Goal: Feedback & Contribution: Contribute content

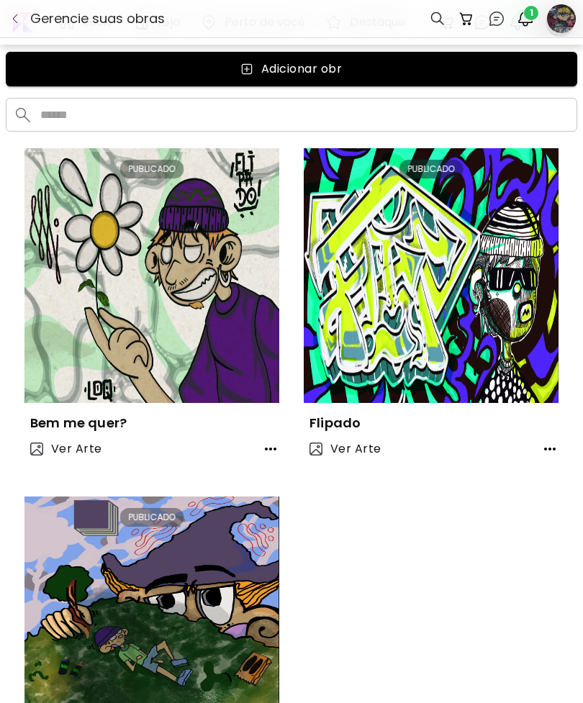
click at [19, 16] on img "button" at bounding box center [15, 19] width 12 height 12
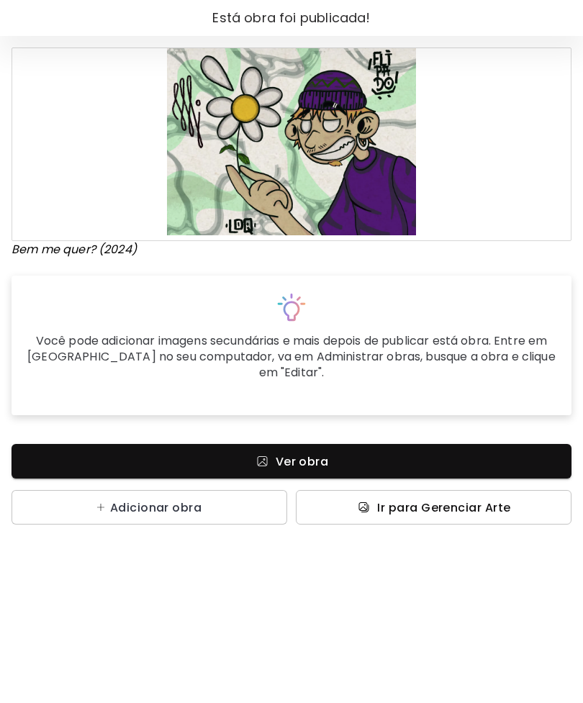
click at [444, 500] on span "Ir para Gerenciar Arte" at bounding box center [443, 507] width 133 height 15
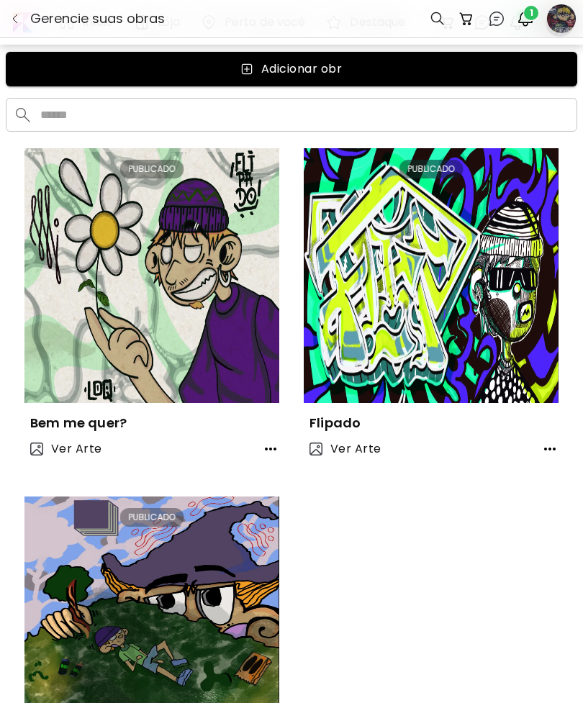
click at [528, 14] on span "1" at bounding box center [531, 13] width 14 height 14
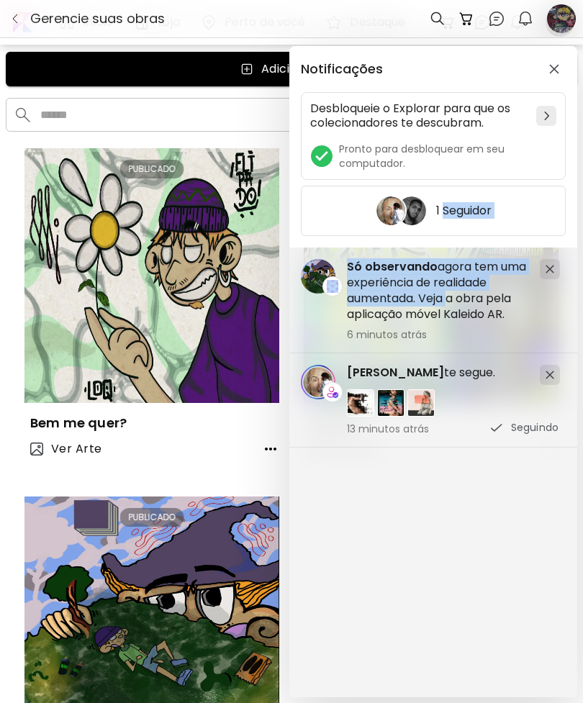
click at [469, 141] on div "Desbloqueie o Explorar para que os colecionadores te descubram. Pronto para des…" at bounding box center [433, 136] width 265 height 88
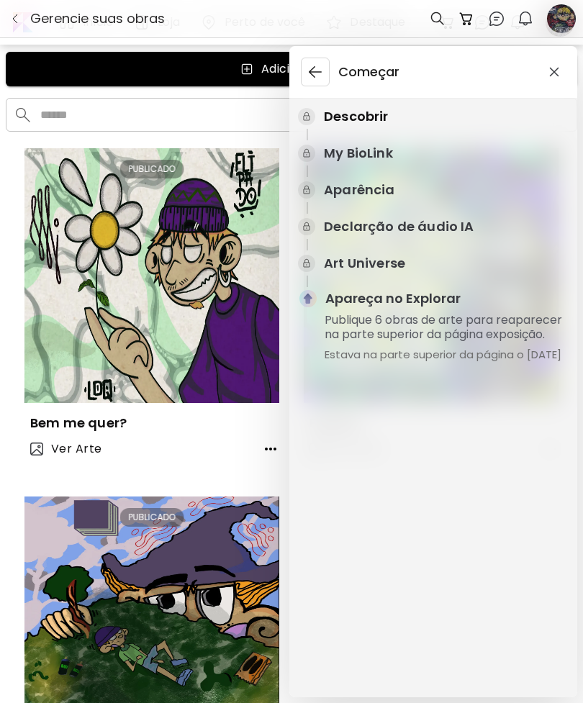
click at [355, 120] on p "Descobrir" at bounding box center [356, 116] width 65 height 19
click at [260, 63] on div "Começar Descobrir My BioLink Aparência Declarção de áudio IA Art Universe Apare…" at bounding box center [291, 351] width 583 height 703
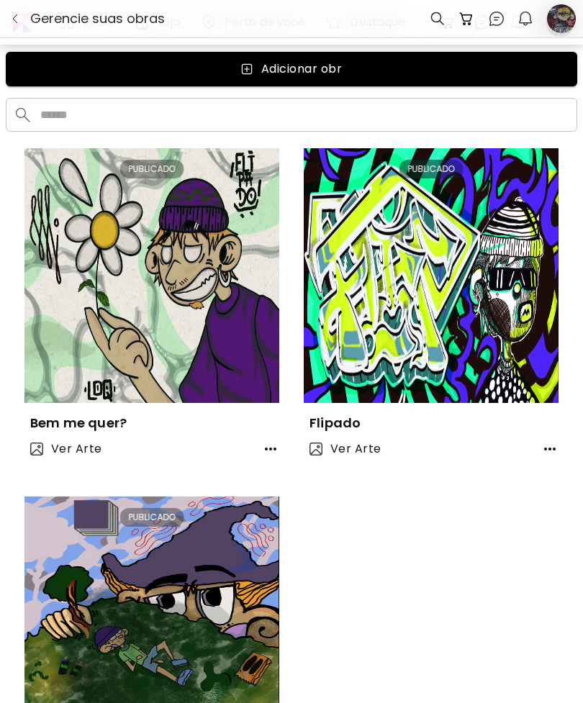
click at [404, 75] on span "Adicionar obr" at bounding box center [291, 68] width 548 height 17
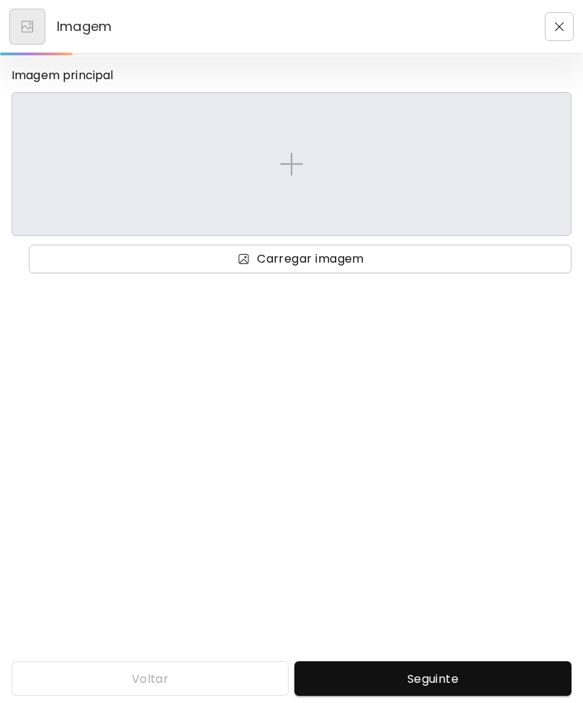
click at [437, 266] on span "Carregar imagem" at bounding box center [300, 258] width 520 height 17
click at [0, 0] on input "Carregar imagem" at bounding box center [0, 0] width 0 height 0
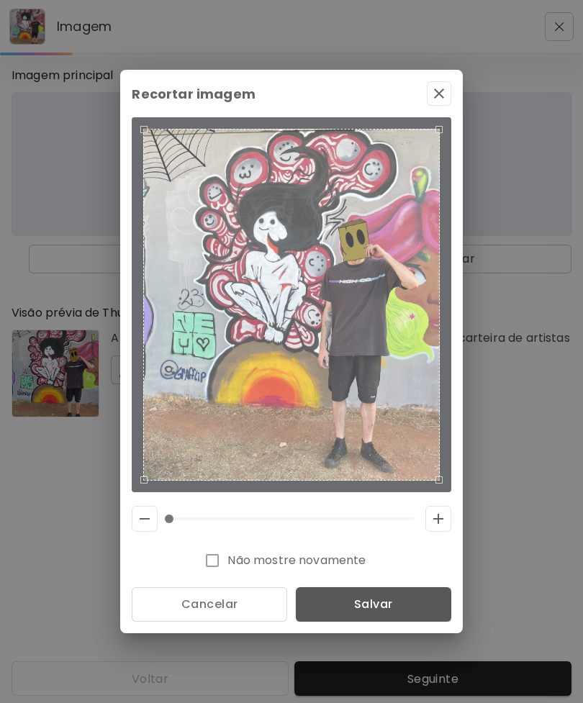
click at [416, 612] on span "Salvar" at bounding box center [373, 604] width 132 height 15
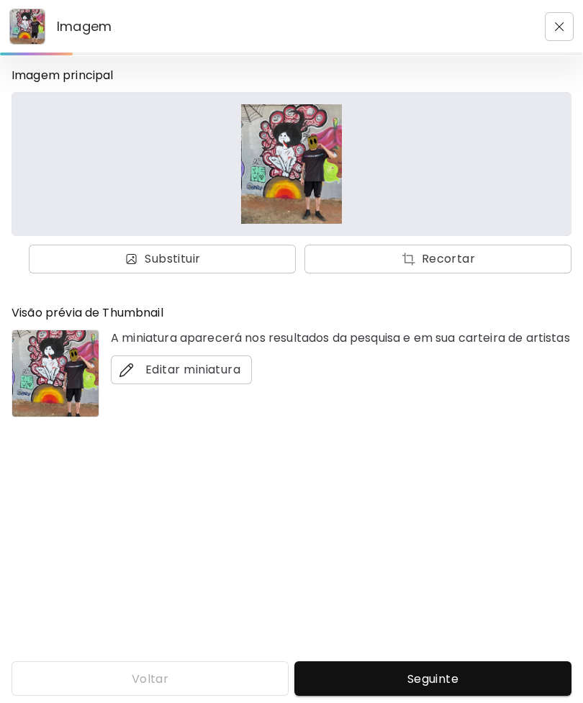
click at [425, 682] on span "Seguinte" at bounding box center [433, 678] width 254 height 15
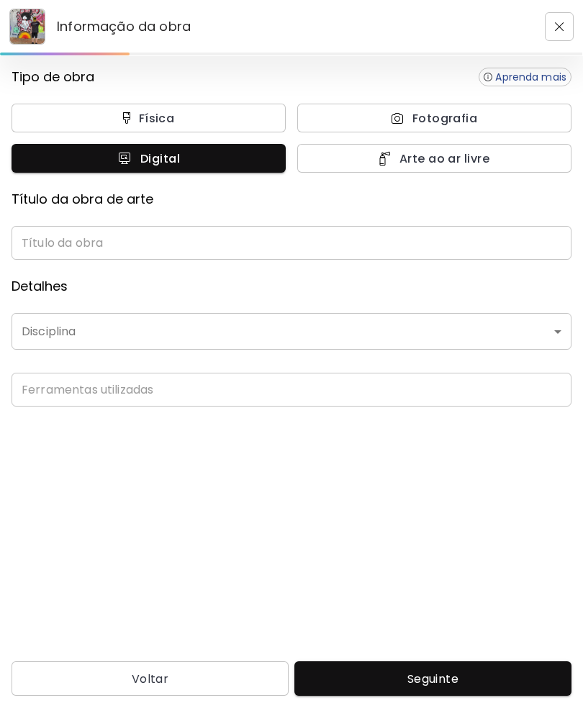
click at [275, 230] on input "text" at bounding box center [292, 243] width 560 height 34
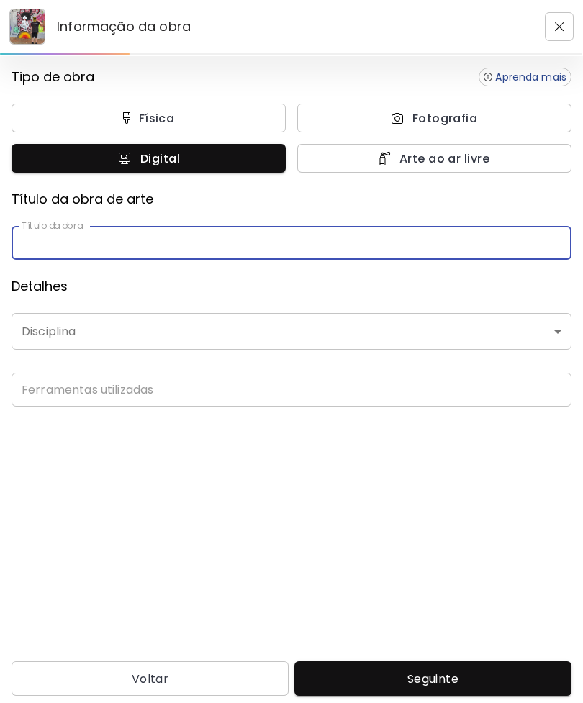
type input "*"
click at [432, 130] on button "Fotografia" at bounding box center [434, 118] width 274 height 29
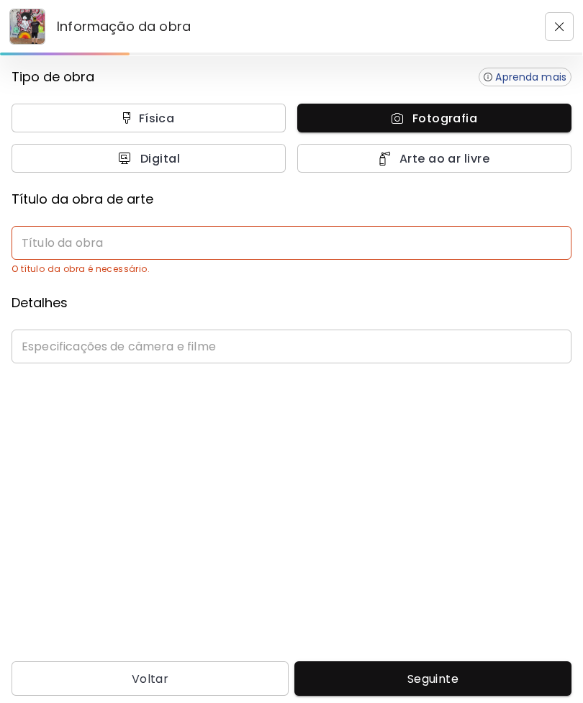
click at [436, 135] on div "Física Fotografia Digital Arte ao ar livre" at bounding box center [292, 138] width 560 height 69
click at [474, 152] on span "Arte ao ar livre" at bounding box center [434, 158] width 243 height 15
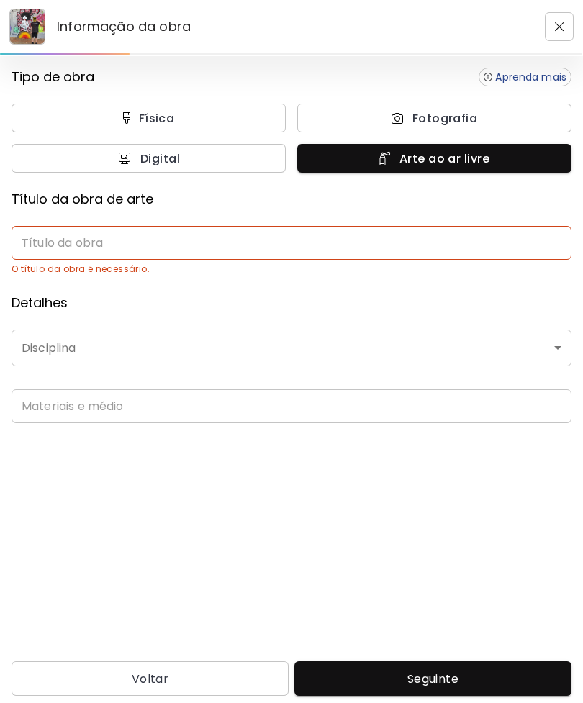
click at [423, 238] on input "text" at bounding box center [292, 243] width 560 height 34
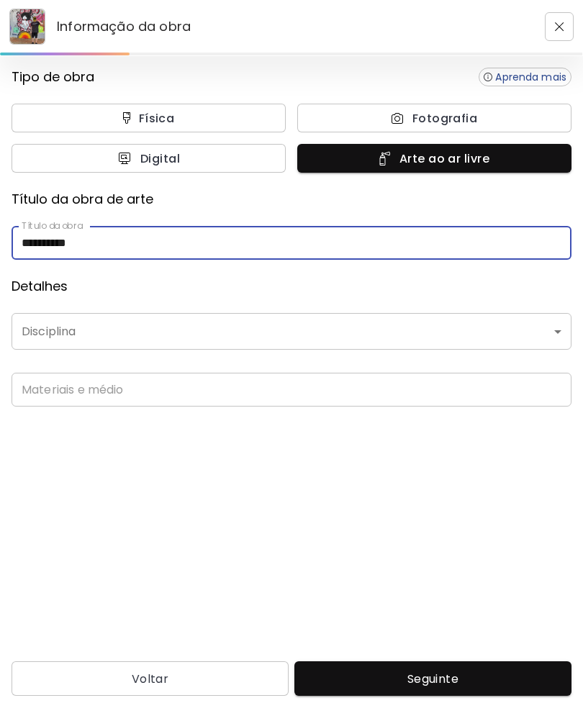
click at [35, 330] on body "**********" at bounding box center [291, 351] width 583 height 703
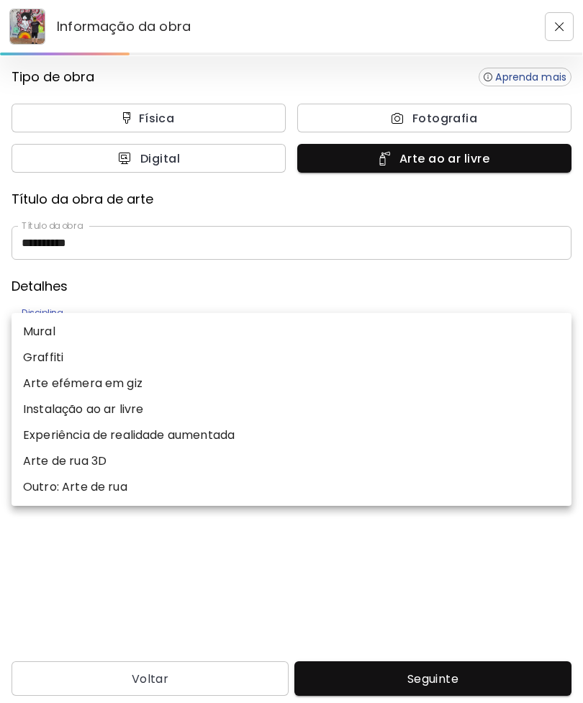
click at [103, 238] on div at bounding box center [291, 351] width 583 height 703
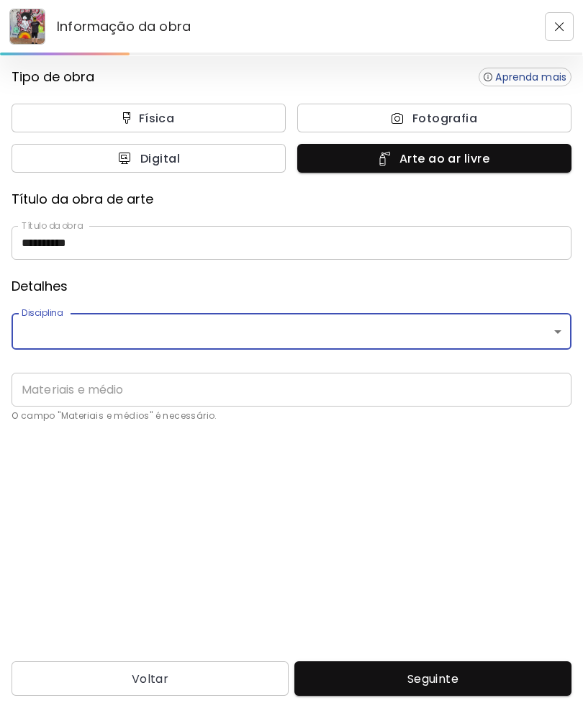
click at [97, 240] on input "**********" at bounding box center [292, 243] width 560 height 34
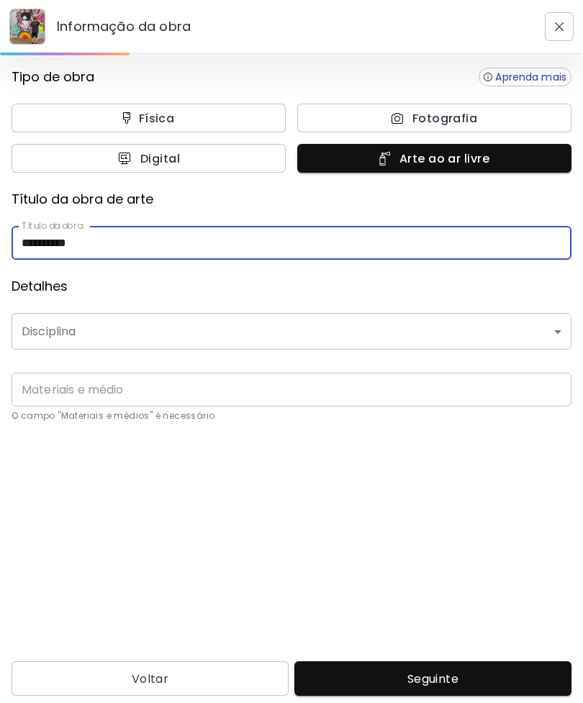
type input "**********"
click at [57, 345] on body "**********" at bounding box center [291, 351] width 583 height 703
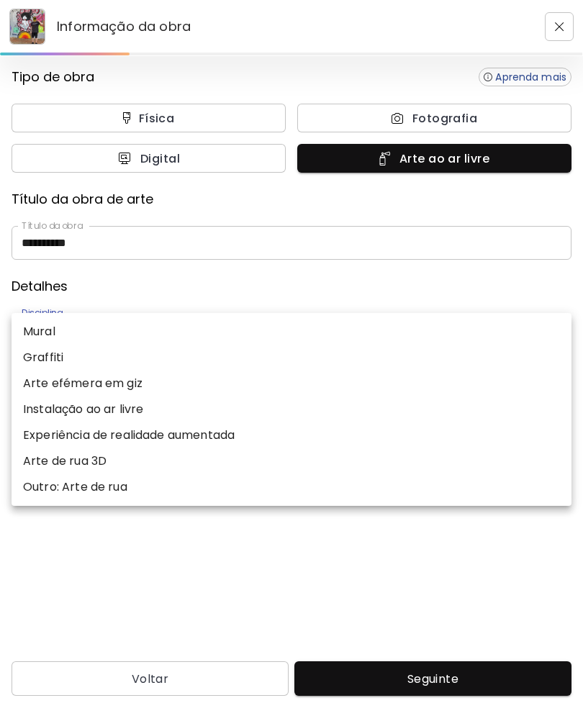
click at [35, 355] on p "Graffiti" at bounding box center [43, 357] width 40 height 17
type input "********"
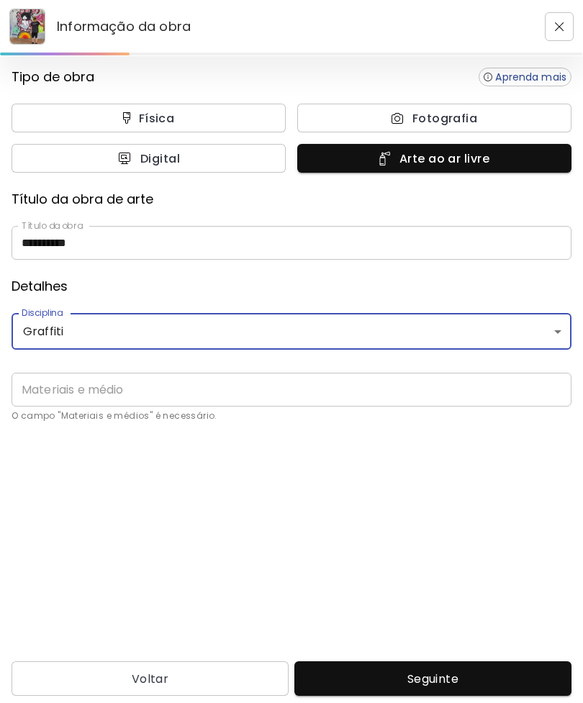
click at [45, 396] on input "text" at bounding box center [292, 390] width 560 height 34
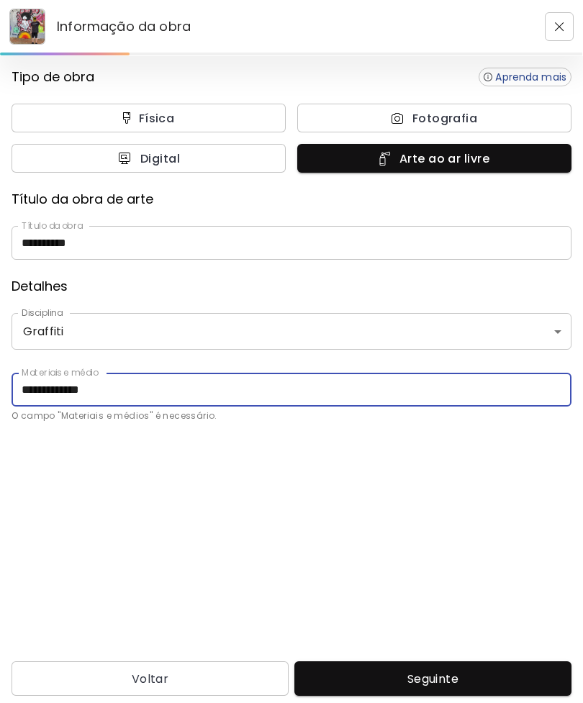
click at [48, 383] on input "**********" at bounding box center [292, 390] width 560 height 34
type input "**********"
click at [448, 676] on span "Seguinte" at bounding box center [433, 678] width 254 height 15
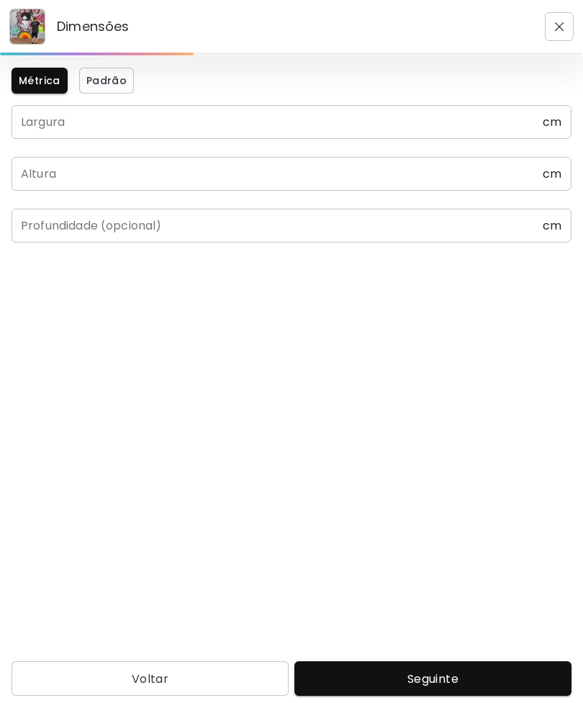
click at [440, 127] on input "text" at bounding box center [277, 122] width 531 height 34
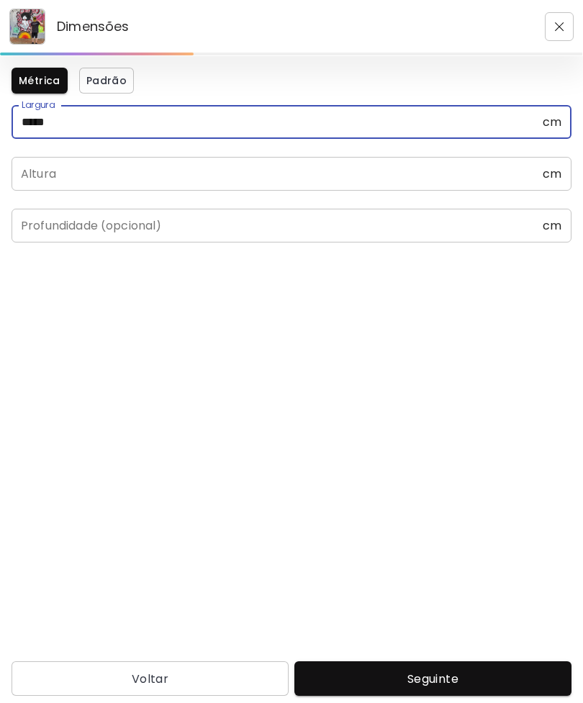
type input "***"
click at [79, 175] on input "text" at bounding box center [277, 174] width 531 height 34
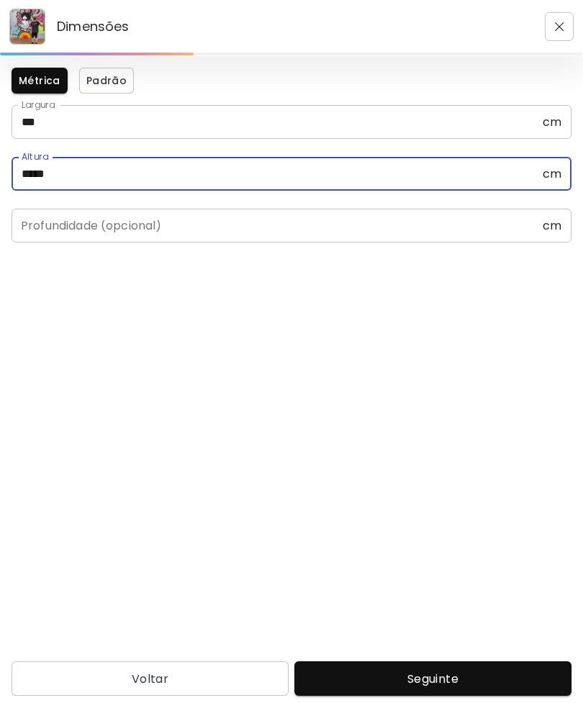
type input "***"
click at [523, 671] on span "Seguinte" at bounding box center [433, 678] width 254 height 15
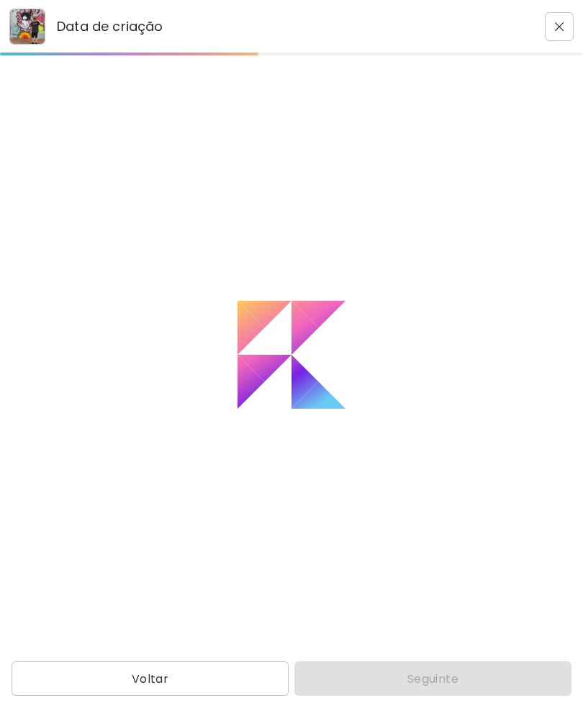
click at [504, 653] on div "Loading" at bounding box center [291, 354] width 583 height 597
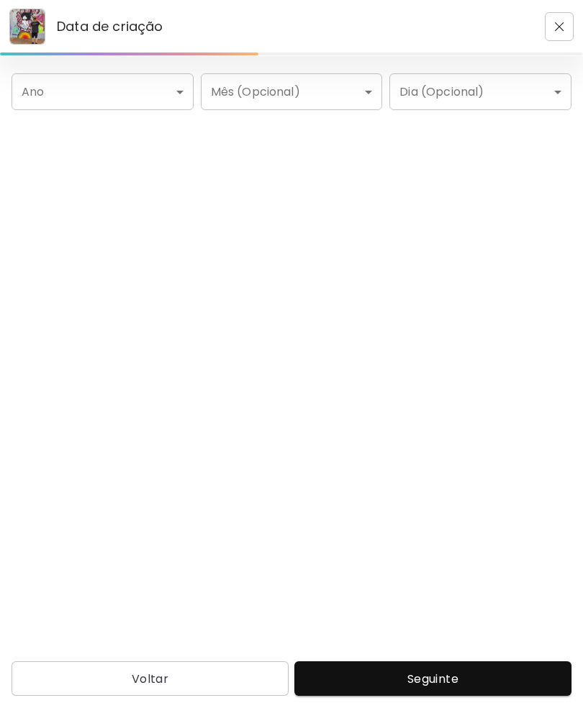
click at [46, 96] on body "Data de criação Ano ​ Ano Mês (Opcional) ​ Mês (Opcional) Dia (Opcional) ​ Dia …" at bounding box center [291, 351] width 583 height 703
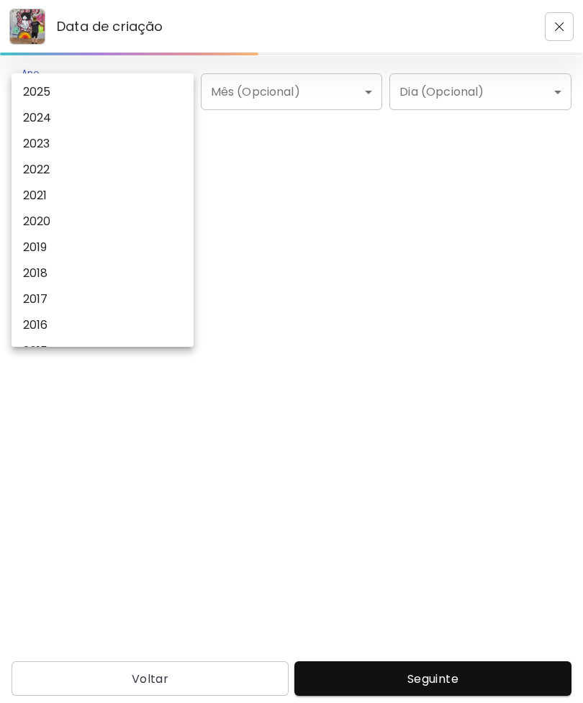
click at [38, 148] on p "2023" at bounding box center [36, 143] width 27 height 17
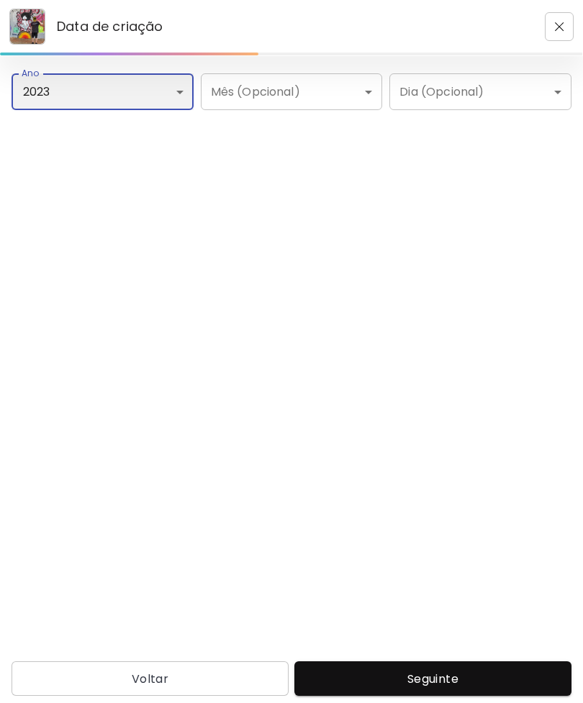
type input "****"
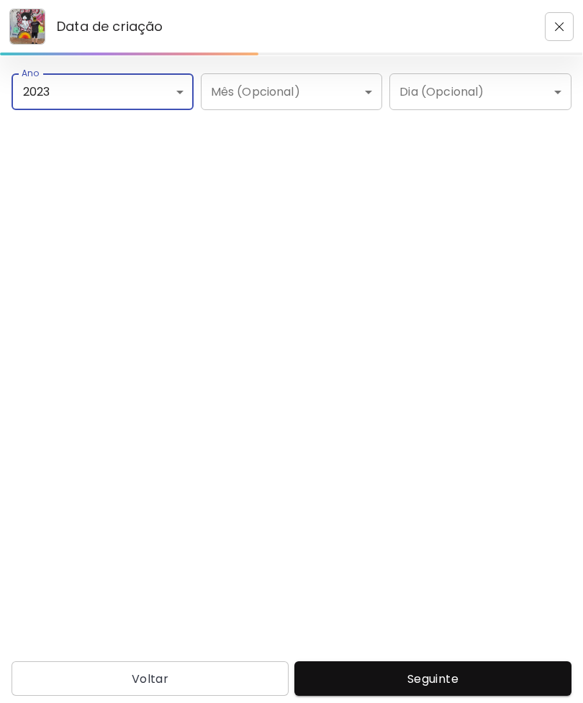
click at [478, 671] on span "Seguinte" at bounding box center [433, 678] width 254 height 15
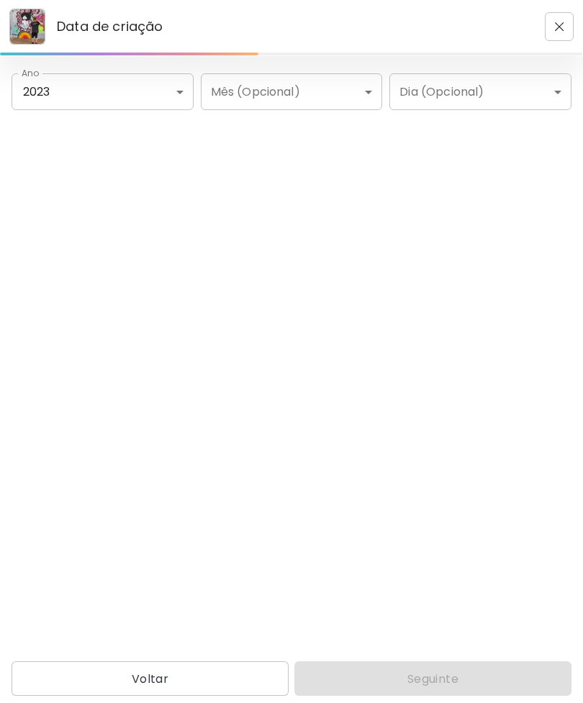
click at [472, 677] on div "Voltar Seguinte" at bounding box center [291, 678] width 583 height 35
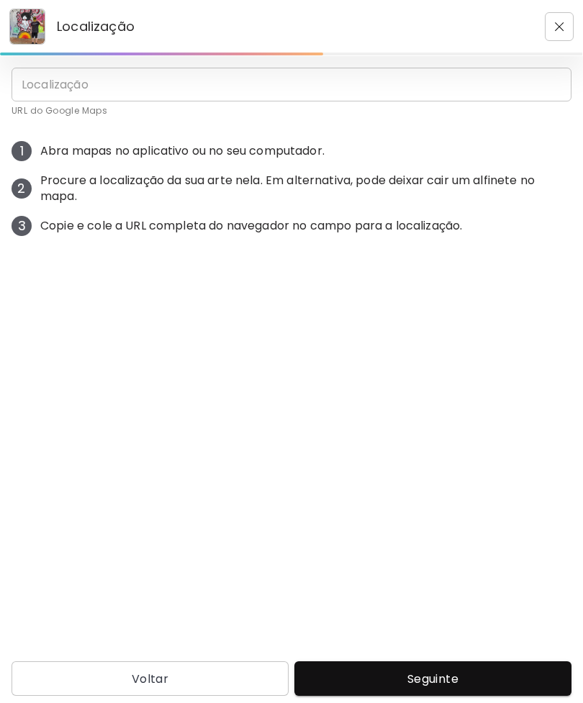
click at [50, 80] on input "text" at bounding box center [292, 85] width 560 height 34
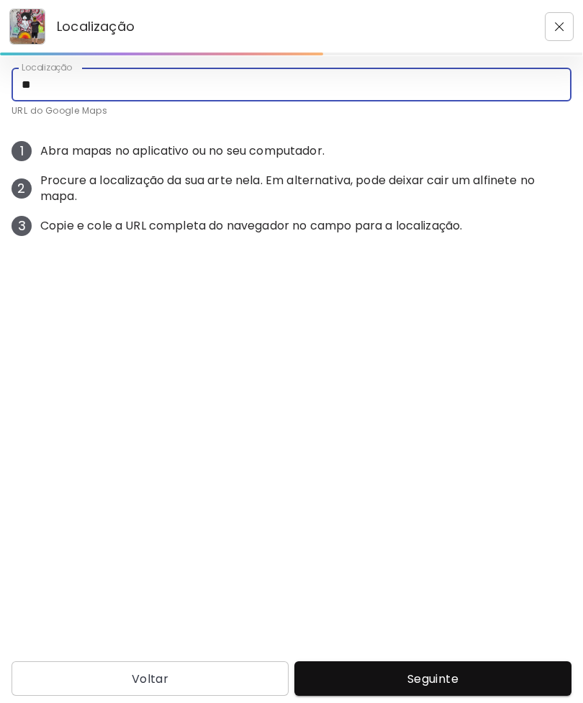
type input "*"
click at [532, 673] on span "Seguinte" at bounding box center [433, 678] width 254 height 15
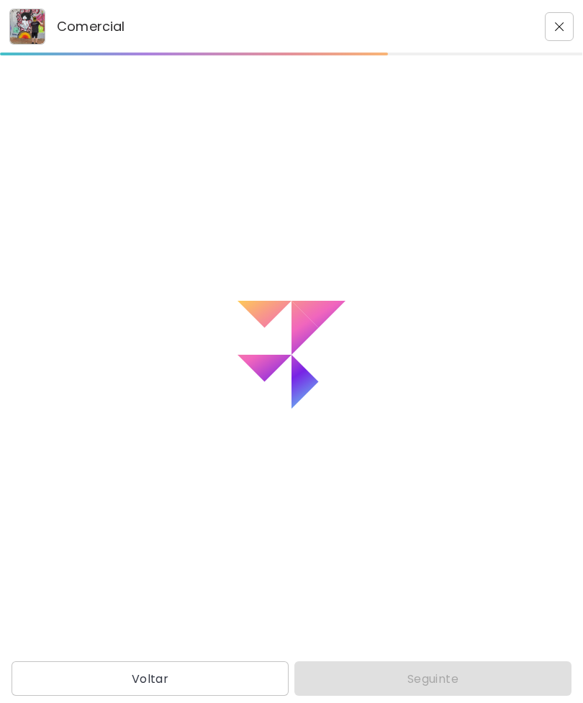
click at [482, 653] on div "Loading" at bounding box center [291, 354] width 583 height 597
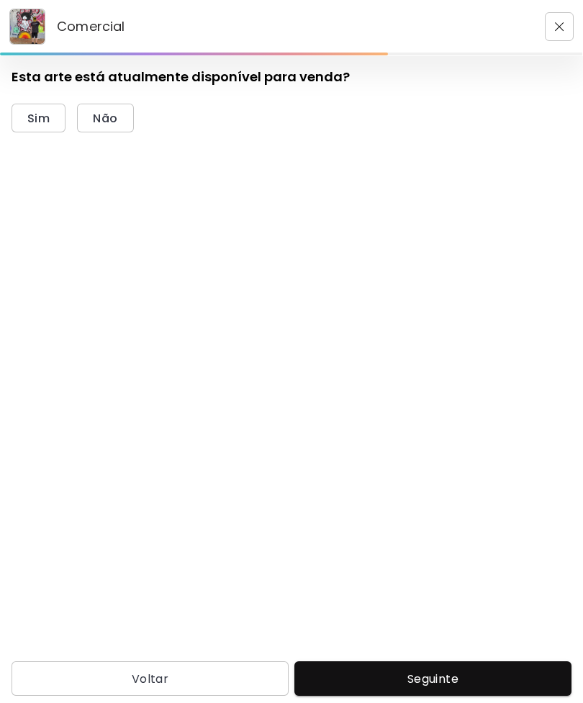
click at [104, 96] on div "Esta arte está atualmente disponível para venda? Sim Não" at bounding box center [242, 100] width 461 height 65
click at [104, 116] on span "Não" at bounding box center [105, 118] width 24 height 15
click at [450, 671] on span "Seguinte" at bounding box center [433, 678] width 254 height 15
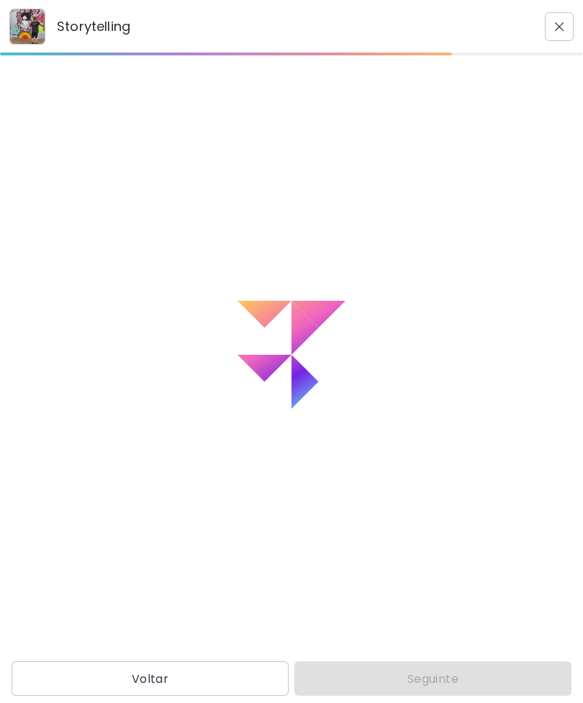
click at [442, 653] on div "Loading" at bounding box center [291, 354] width 583 height 597
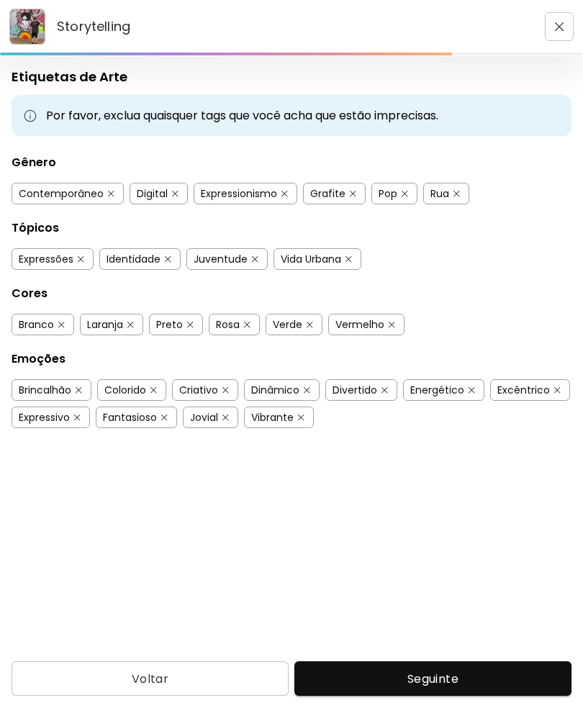
click at [299, 327] on div "Verde" at bounding box center [288, 324] width 30 height 14
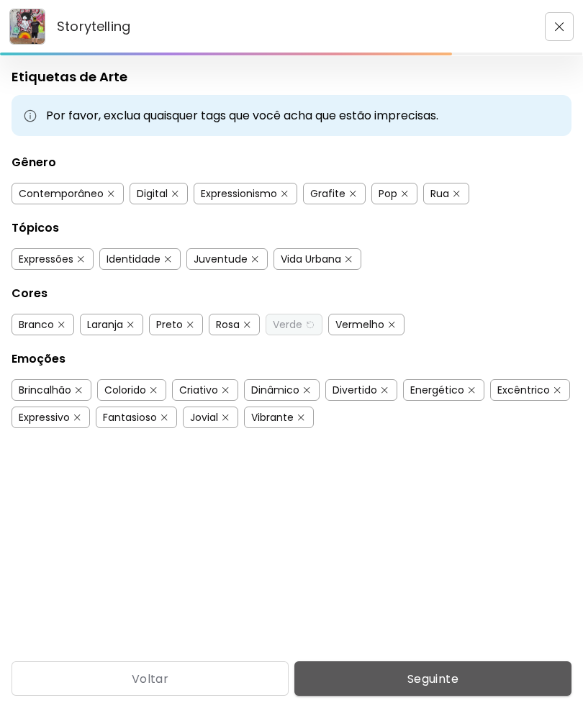
click at [366, 669] on button "Seguinte" at bounding box center [432, 678] width 277 height 35
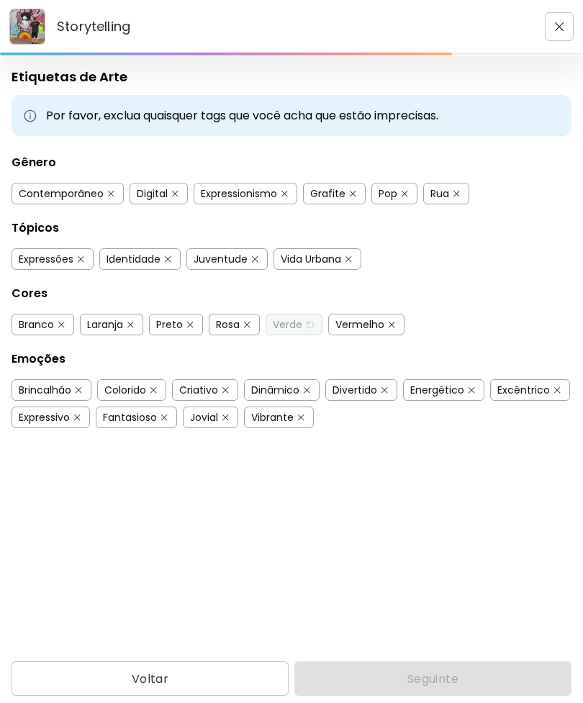
click at [394, 667] on div "Voltar Seguinte" at bounding box center [291, 678] width 583 height 35
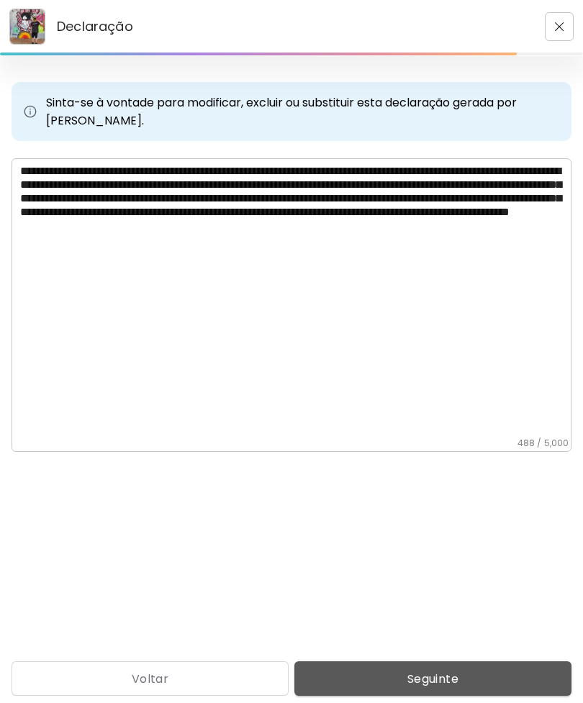
scroll to position [46, 0]
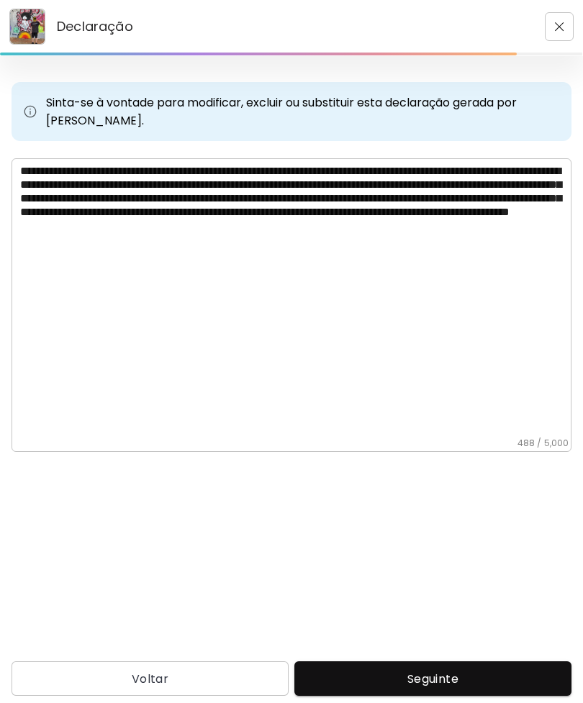
click at [173, 164] on textarea "**********" at bounding box center [295, 300] width 551 height 273
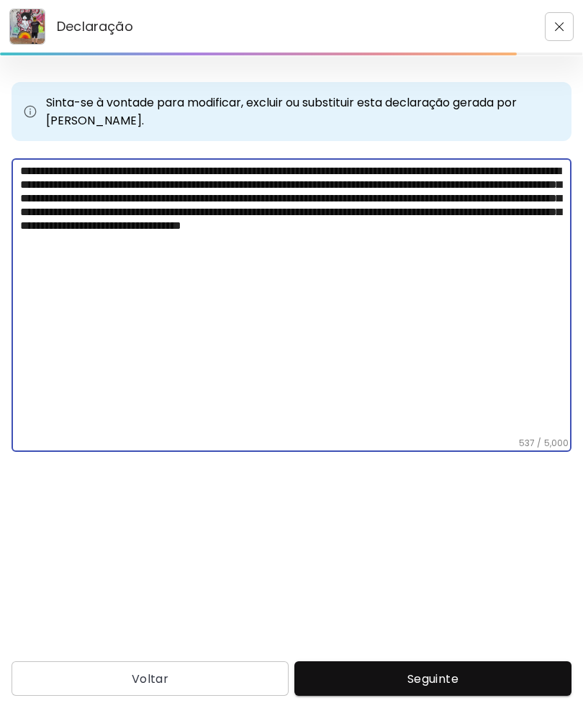
type textarea "**********"
click at [493, 687] on button "Seguinte" at bounding box center [432, 678] width 277 height 35
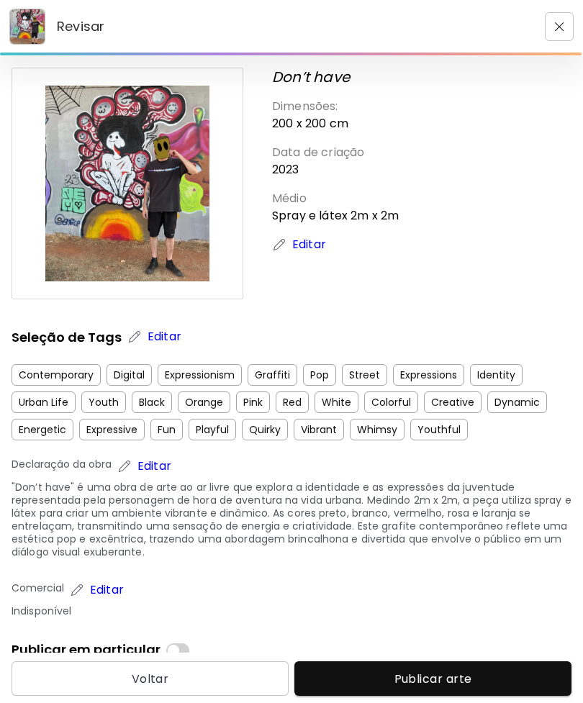
click at [433, 702] on html "Revisar Don’t have Dimensões: 200 x 200 cm Data de criação 2023 Médio Spray e l…" at bounding box center [291, 351] width 583 height 703
click at [448, 702] on html "Revisar Don’t have Dimensões: 200 x 200 cm Data de criação 2023 Médio Spray e l…" at bounding box center [291, 351] width 583 height 703
click at [468, 702] on html "Revisar Don’t have Dimensões: 200 x 200 cm Data de criação 2023 Médio Spray e l…" at bounding box center [291, 351] width 583 height 703
click at [440, 702] on html "Revisar Don’t have Dimensões: 200 x 200 cm Data de criação 2023 Médio Spray e l…" at bounding box center [291, 351] width 583 height 703
click at [438, 702] on html "Revisar Don’t have Dimensões: 200 x 200 cm Data de criação 2023 Médio Spray e l…" at bounding box center [291, 351] width 583 height 703
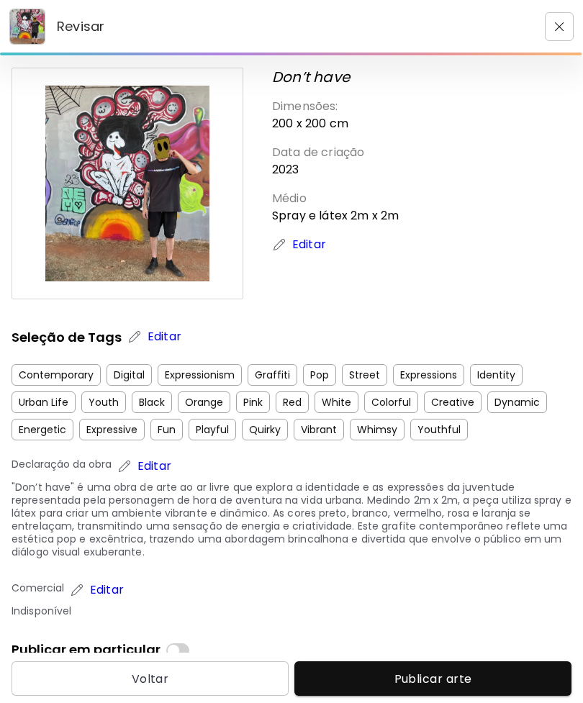
click at [438, 702] on html "Revisar Don’t have Dimensões: 200 x 200 cm Data de criação 2023 Médio Spray e l…" at bounding box center [291, 351] width 583 height 703
click at [440, 702] on html "Revisar Don’t have Dimensões: 200 x 200 cm Data de criação 2023 Médio Spray e l…" at bounding box center [291, 351] width 583 height 703
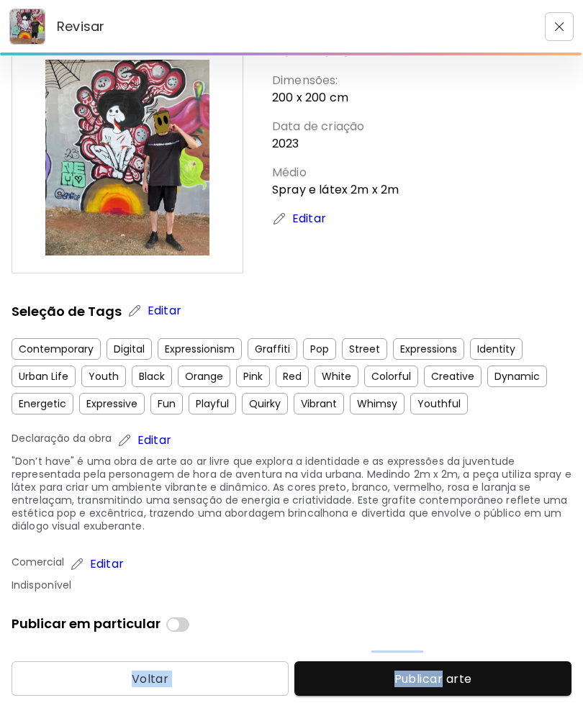
scroll to position [24, 0]
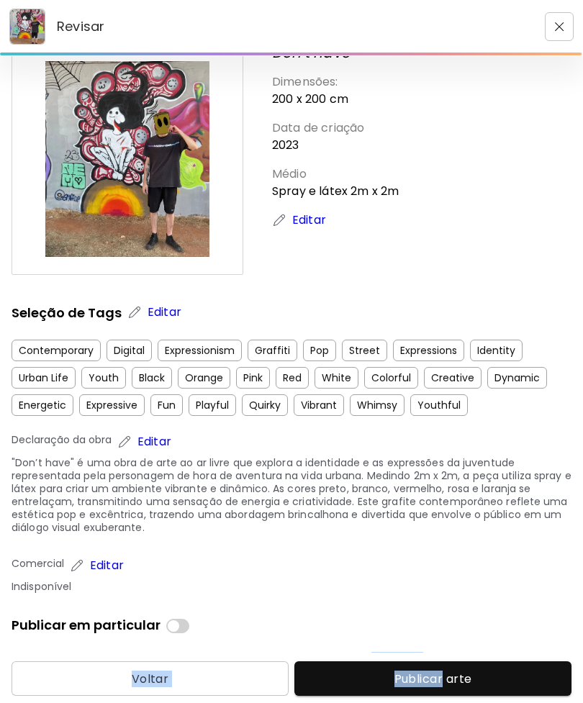
click at [459, 677] on span "Publicar arte" at bounding box center [433, 678] width 254 height 15
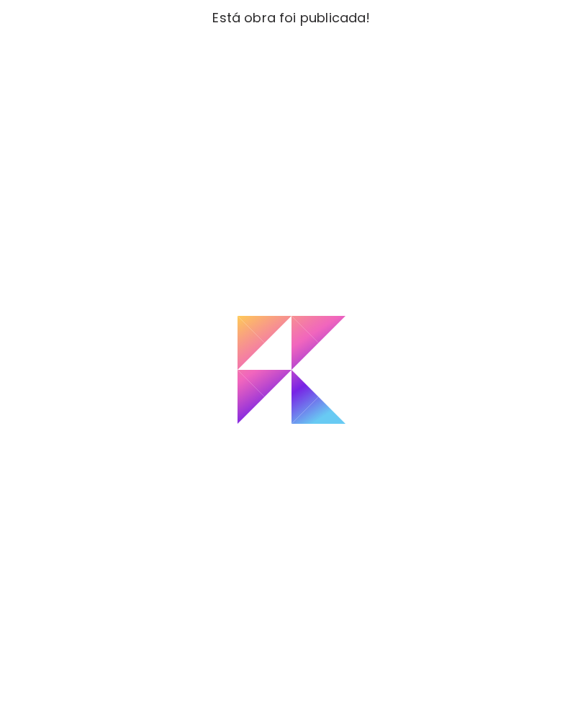
click at [517, 679] on div "Loading" at bounding box center [291, 369] width 583 height 667
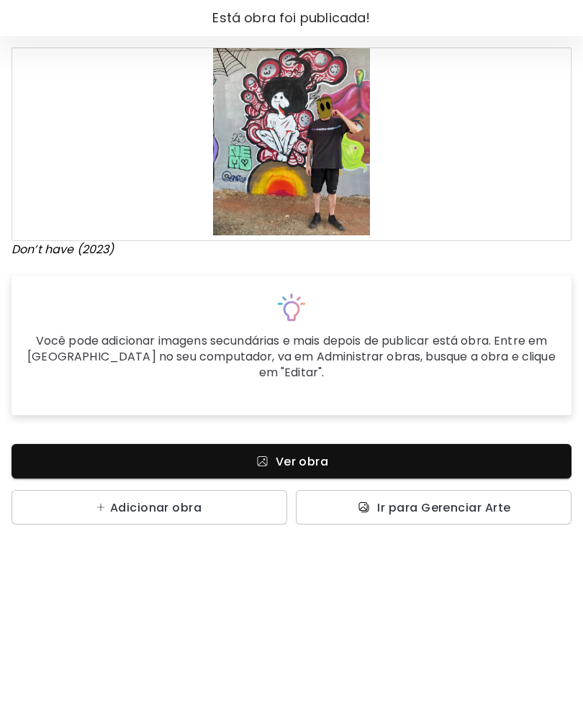
click at [469, 500] on span "Ir para Gerenciar Arte" at bounding box center [443, 507] width 133 height 15
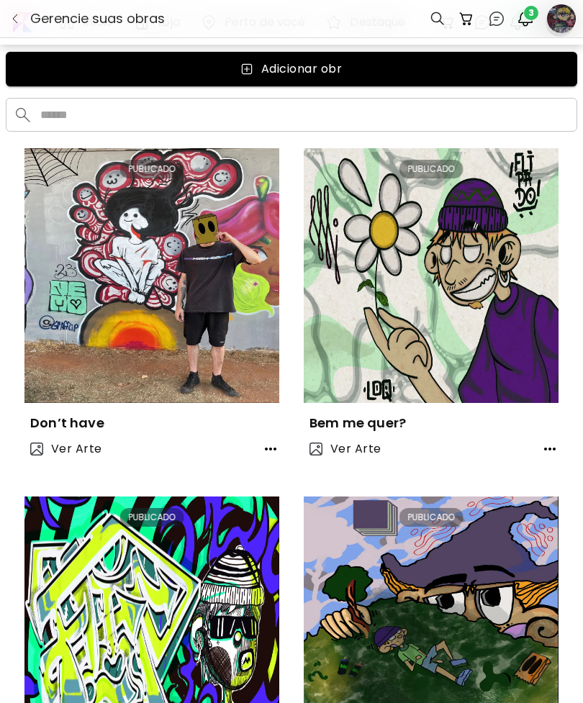
click at [576, 71] on button "Adicionar obr" at bounding box center [291, 69] width 571 height 35
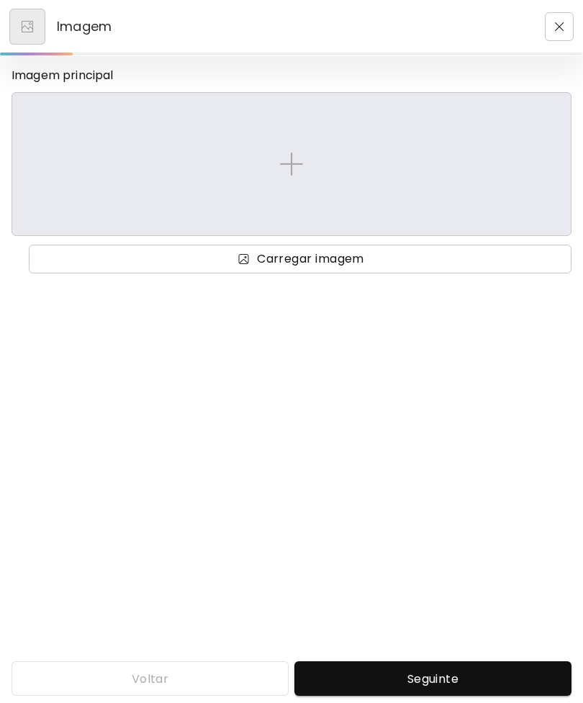
click at [371, 260] on span "Carregar imagem" at bounding box center [300, 258] width 520 height 17
click at [0, 0] on input "Carregar imagem" at bounding box center [0, 0] width 0 height 0
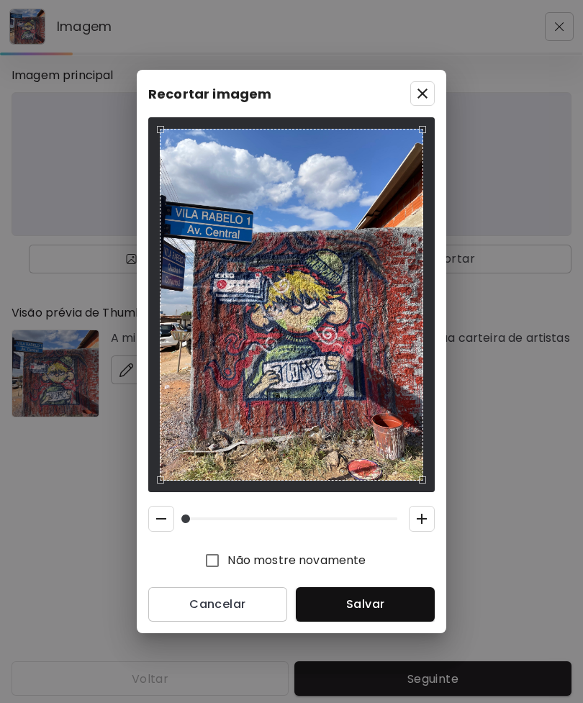
click at [444, 677] on div "Recortar imagem Não mostre novamente Cancelar Salvar" at bounding box center [291, 351] width 583 height 703
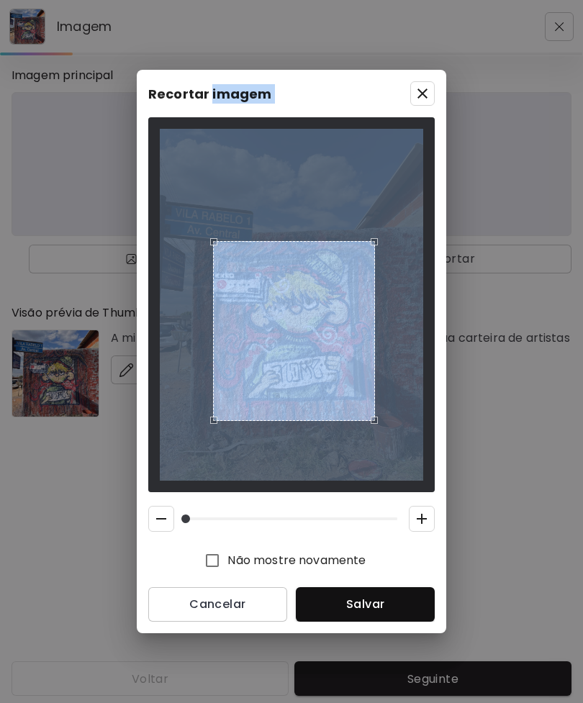
click at [207, 435] on img at bounding box center [291, 304] width 263 height 351
click at [403, 612] on span "Salvar" at bounding box center [365, 604] width 116 height 15
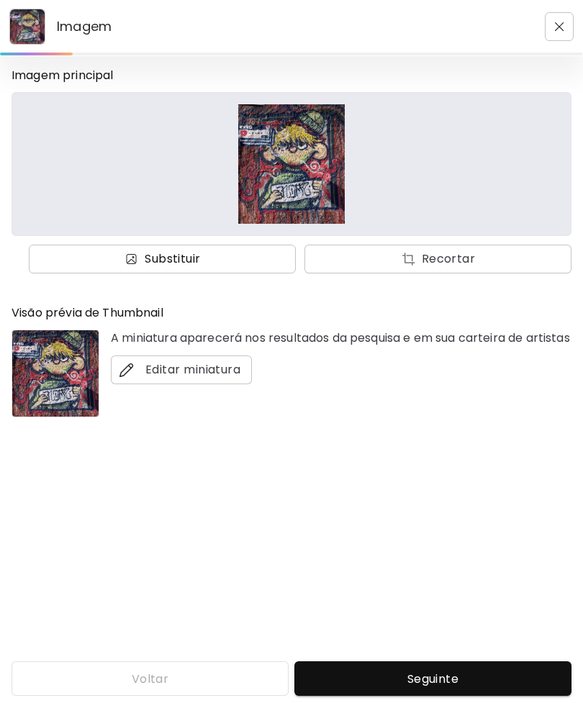
click at [453, 678] on span "Seguinte" at bounding box center [433, 678] width 254 height 15
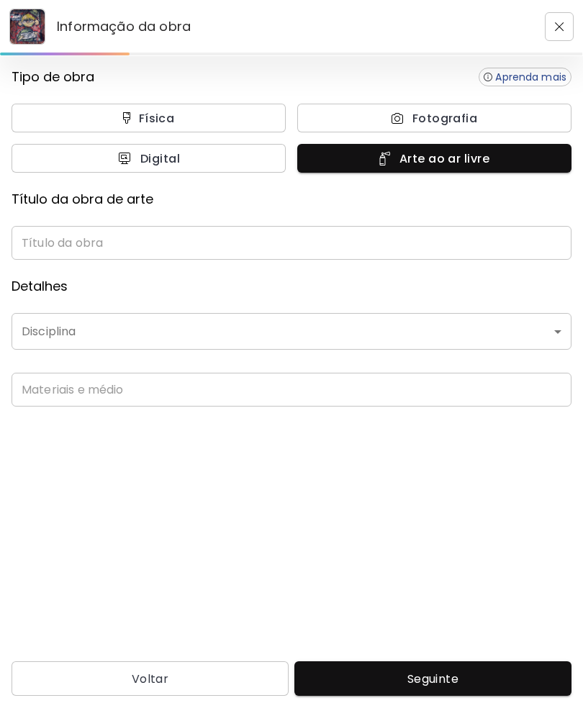
click at [354, 238] on input "text" at bounding box center [292, 243] width 560 height 34
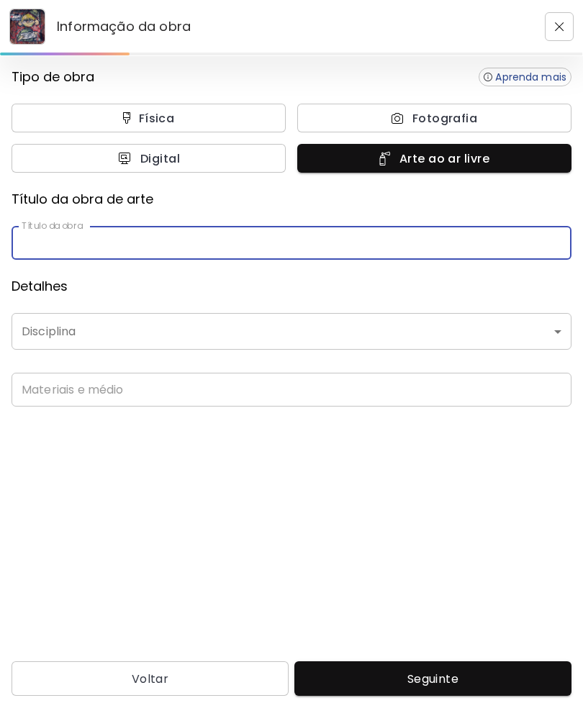
scroll to position [5, 0]
type input "******"
click at [308, 333] on body "Informação da obra Tipo de obra Aprenda mais Física Fotografia Digital Arte ao …" at bounding box center [291, 351] width 583 height 703
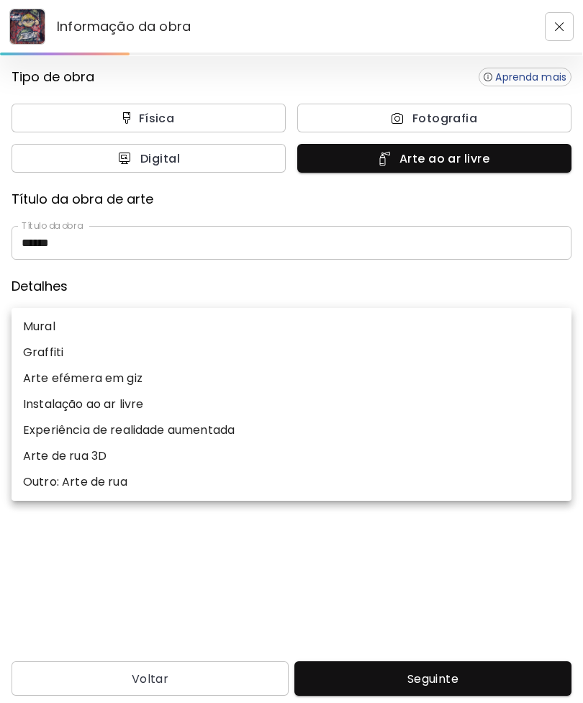
click at [48, 347] on p "Graffiti" at bounding box center [43, 352] width 40 height 17
type input "********"
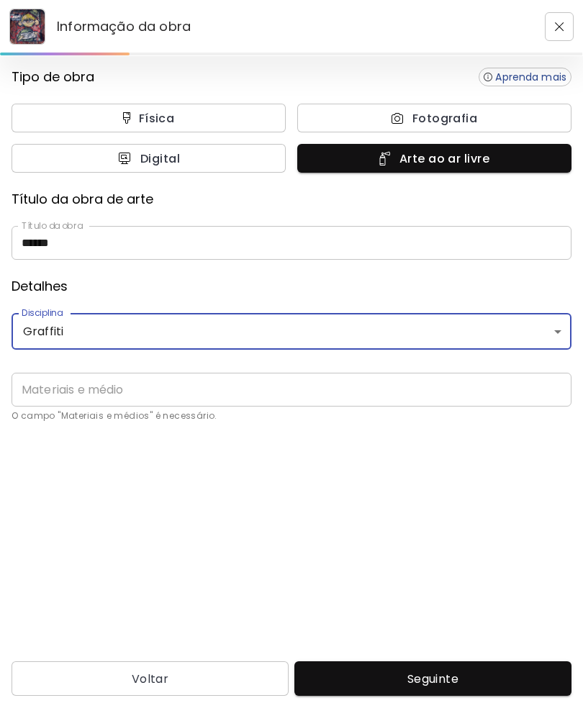
click at [46, 387] on input "text" at bounding box center [292, 390] width 560 height 34
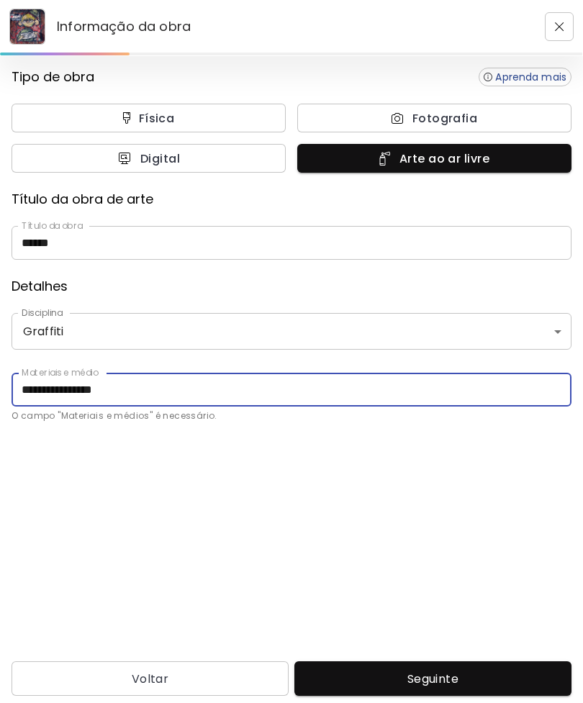
type input "**********"
click at [497, 671] on span "Seguinte" at bounding box center [433, 678] width 254 height 15
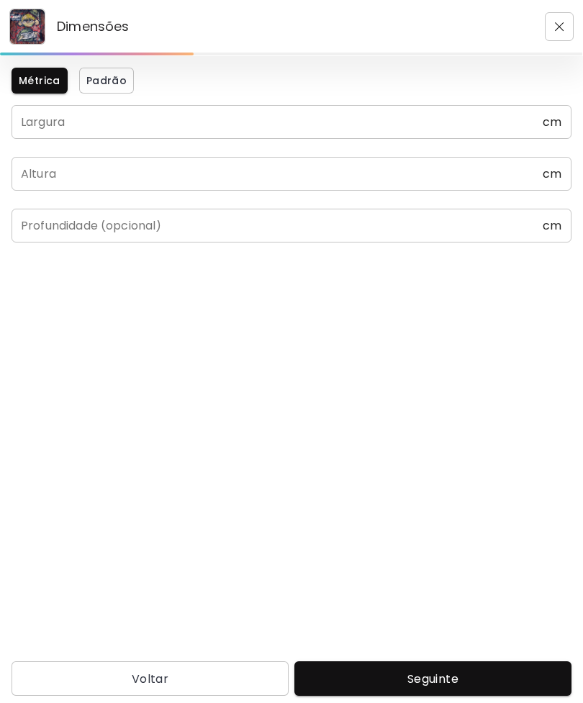
click at [431, 105] on input "text" at bounding box center [277, 122] width 531 height 34
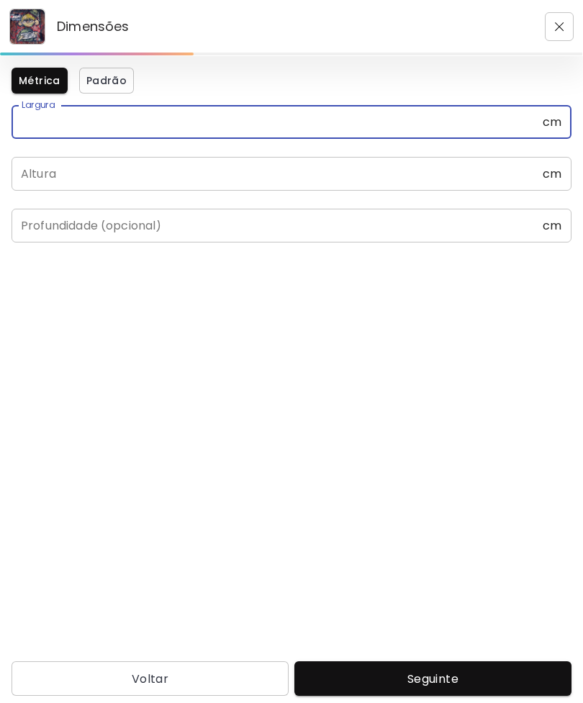
scroll to position [32, 0]
click at [541, 105] on input "*" at bounding box center [277, 122] width 531 height 34
click at [553, 115] on span "cm" at bounding box center [552, 122] width 19 height 14
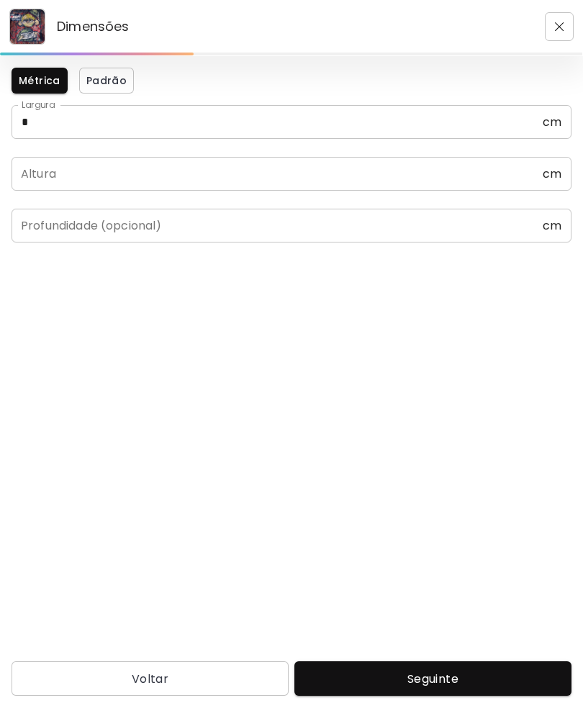
click at [555, 115] on span "cm" at bounding box center [552, 122] width 19 height 14
click at [541, 105] on input "*" at bounding box center [277, 122] width 531 height 34
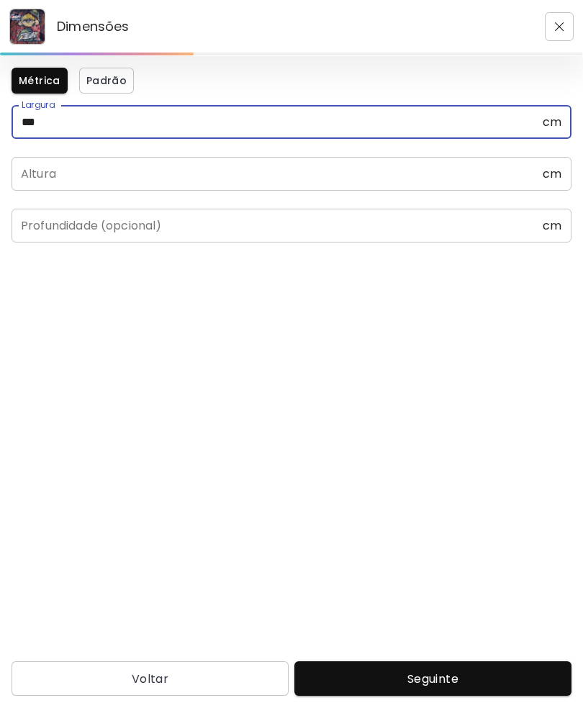
type input "***"
click at [33, 157] on input "text" at bounding box center [277, 174] width 531 height 34
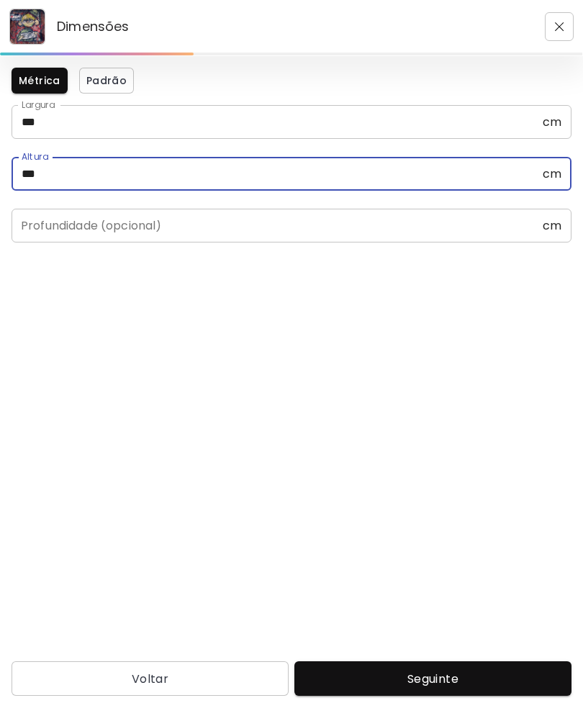
scroll to position [33, 0]
type input "***"
click at [527, 677] on span "Seguinte" at bounding box center [433, 678] width 254 height 15
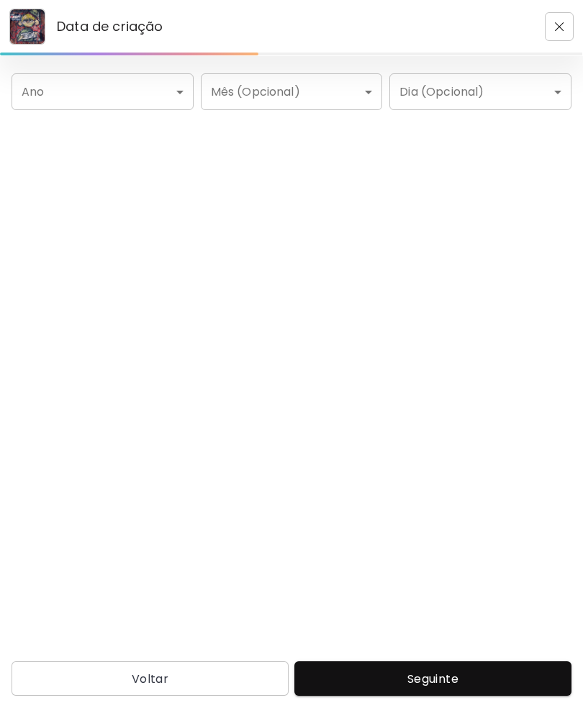
click at [57, 89] on body "Data de criação Ano ​ Ano Mês (Opcional) ​ Mês (Opcional) Dia (Opcional) ​ Dia …" at bounding box center [291, 351] width 583 height 703
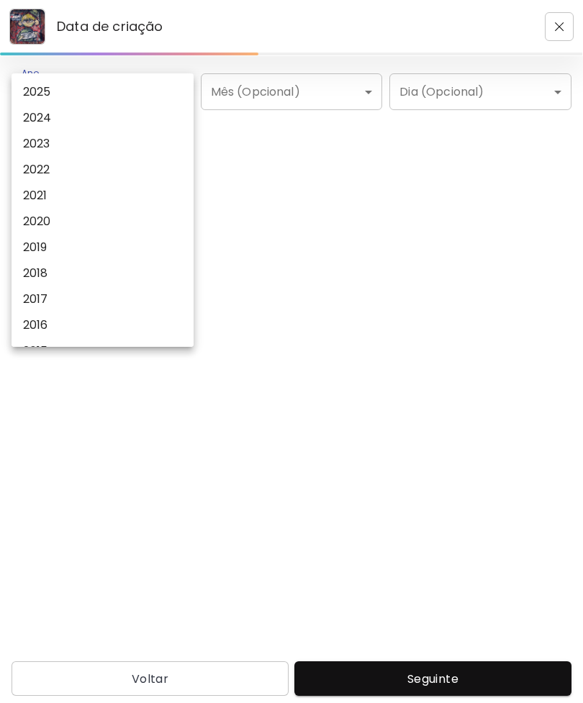
click at [29, 83] on li "2025" at bounding box center [103, 92] width 182 height 26
type input "****"
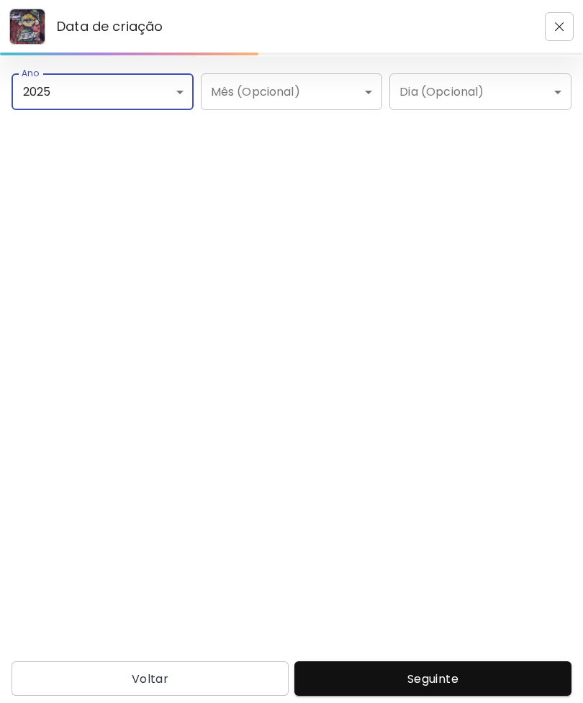
click at [443, 677] on span "Seguinte" at bounding box center [433, 678] width 254 height 15
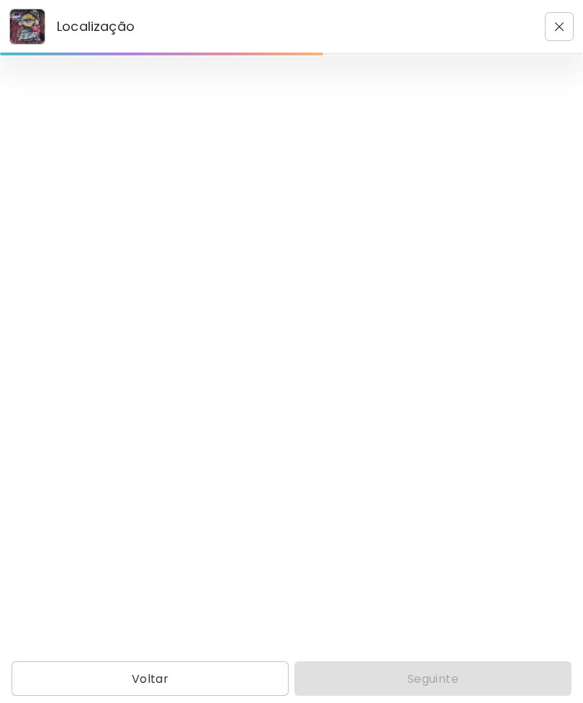
click at [399, 684] on span "Seguinte" at bounding box center [433, 678] width 254 height 15
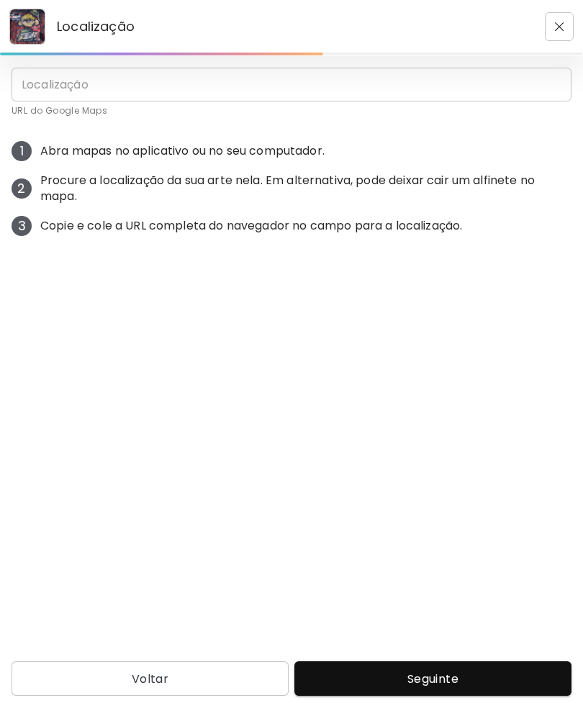
click at [406, 674] on span "Seguinte" at bounding box center [433, 678] width 254 height 15
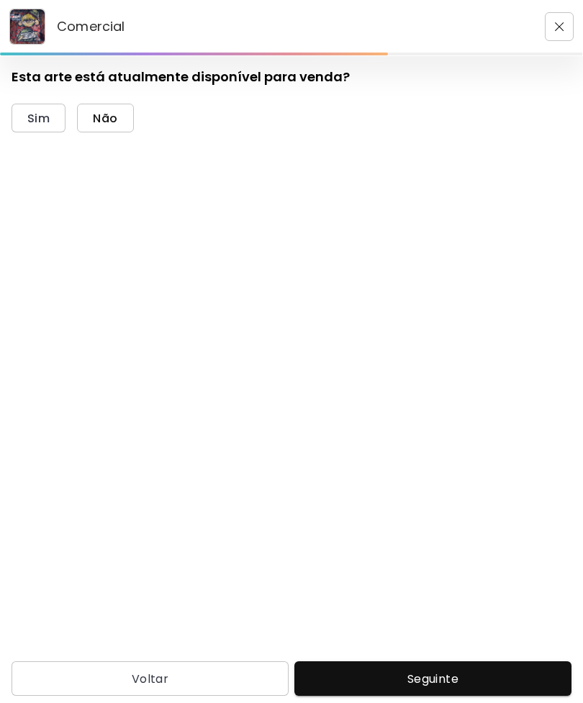
click at [107, 115] on span "Não" at bounding box center [105, 118] width 24 height 15
click at [435, 674] on span "Seguinte" at bounding box center [433, 678] width 254 height 15
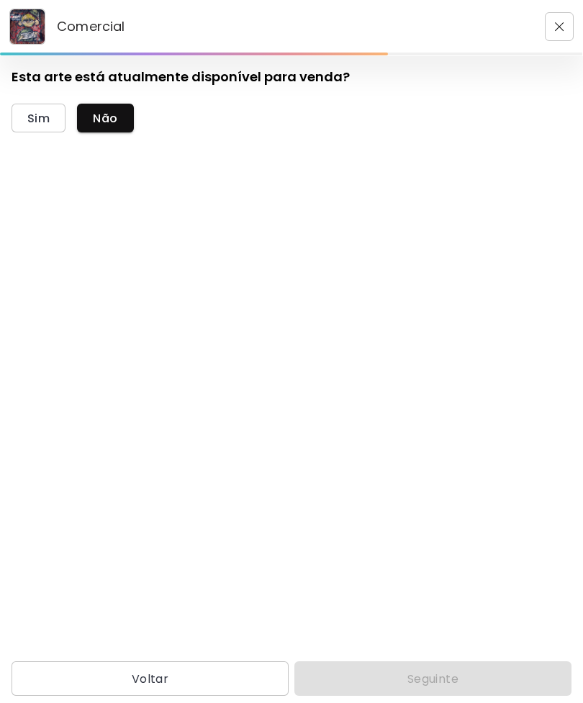
click at [428, 671] on div "Voltar Seguinte" at bounding box center [291, 678] width 583 height 35
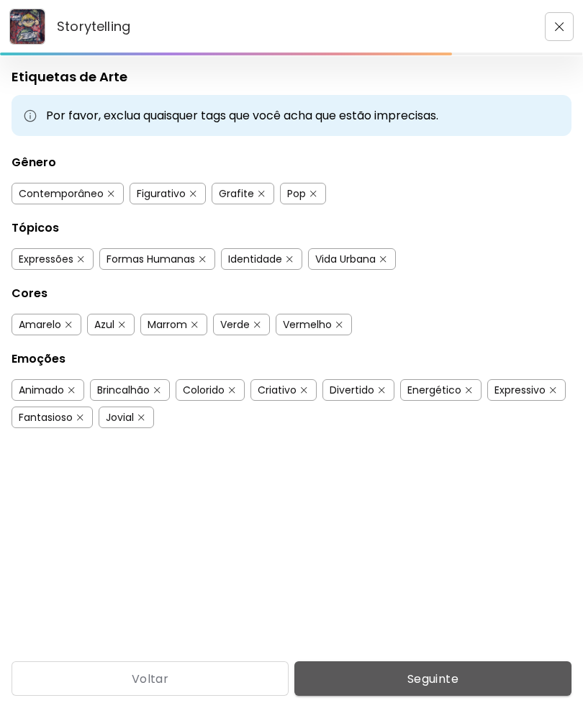
click at [441, 678] on span "Seguinte" at bounding box center [433, 678] width 254 height 15
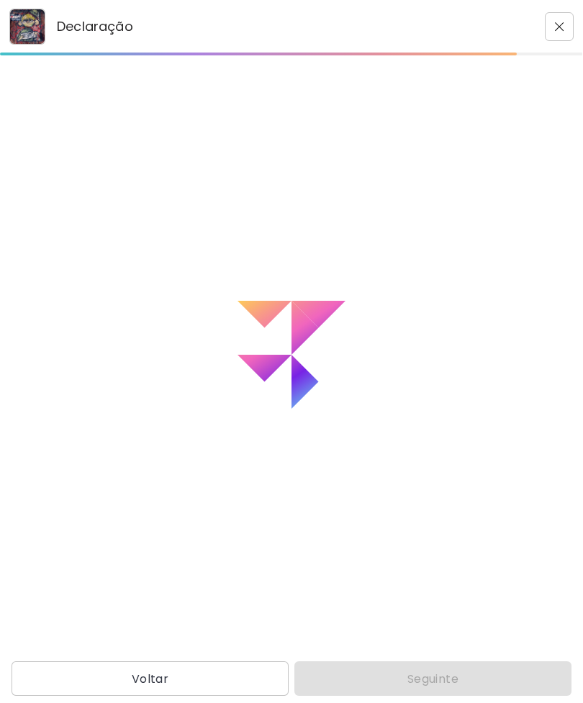
click at [417, 653] on div "Loading" at bounding box center [291, 354] width 583 height 597
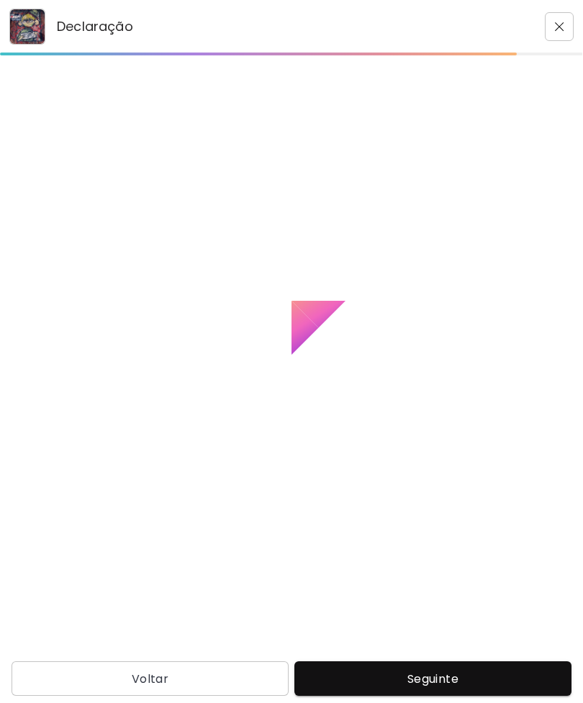
type textarea "**********"
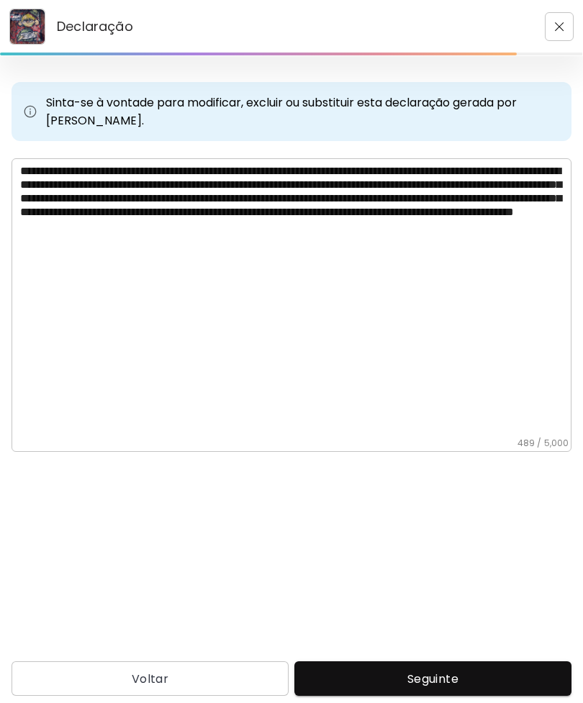
click at [448, 671] on span "Seguinte" at bounding box center [433, 678] width 254 height 15
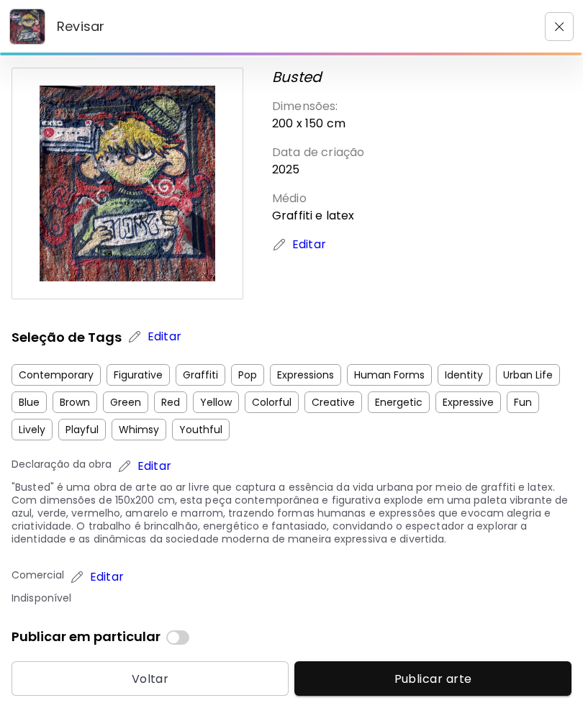
click at [456, 671] on span "Publicar arte" at bounding box center [433, 678] width 254 height 15
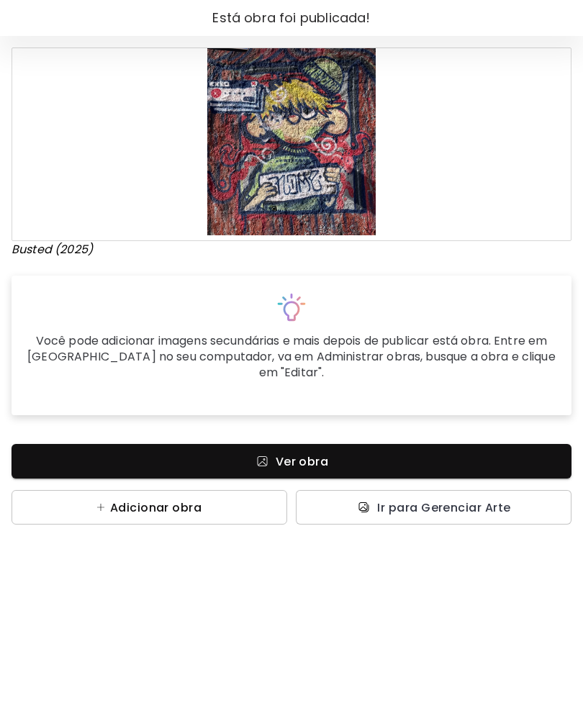
click at [254, 490] on button "Adicionar obra" at bounding box center [150, 507] width 276 height 35
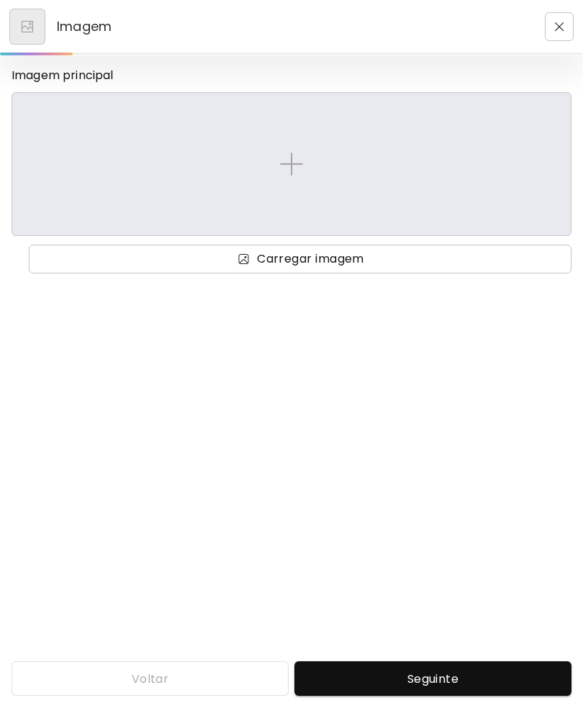
click at [385, 259] on span "Carregar imagem" at bounding box center [300, 258] width 520 height 17
click at [0, 0] on input "Carregar imagem" at bounding box center [0, 0] width 0 height 0
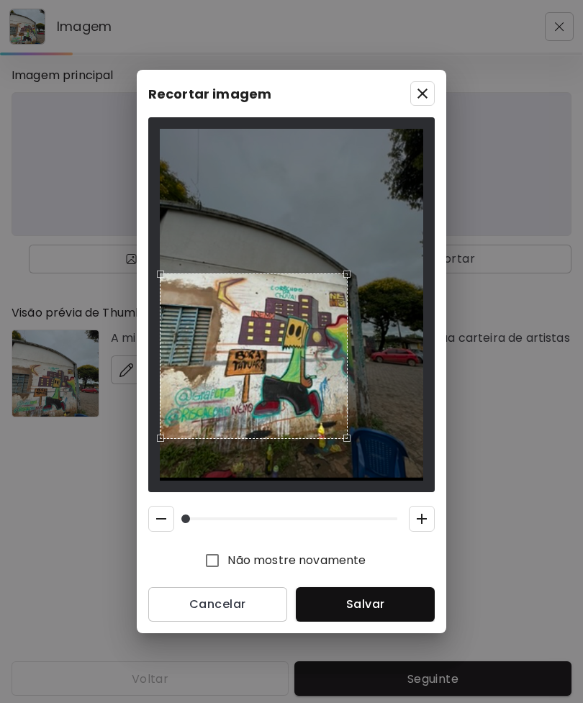
click at [408, 612] on span "Salvar" at bounding box center [365, 604] width 116 height 15
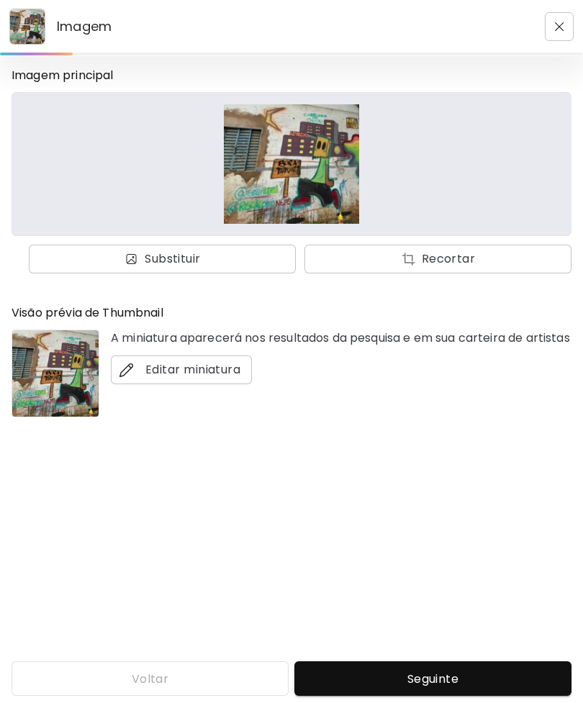
click at [272, 157] on img at bounding box center [291, 163] width 535 height 119
click at [415, 252] on img "button" at bounding box center [408, 259] width 15 height 14
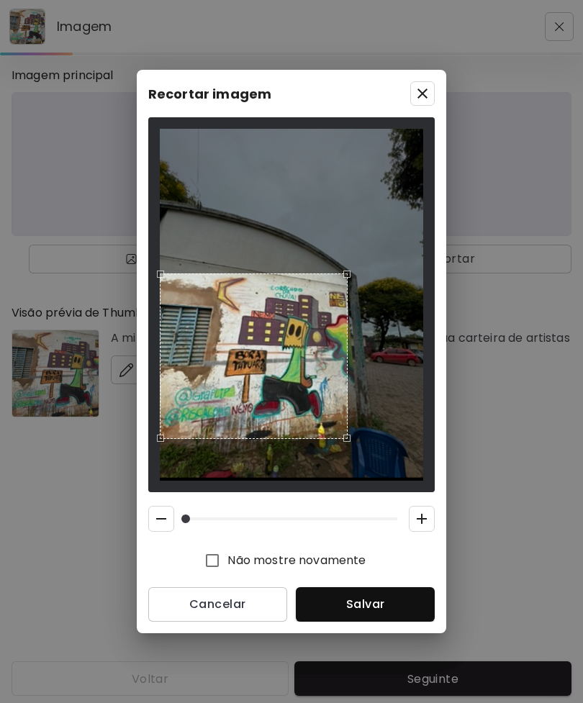
click at [400, 612] on span "Salvar" at bounding box center [365, 604] width 116 height 15
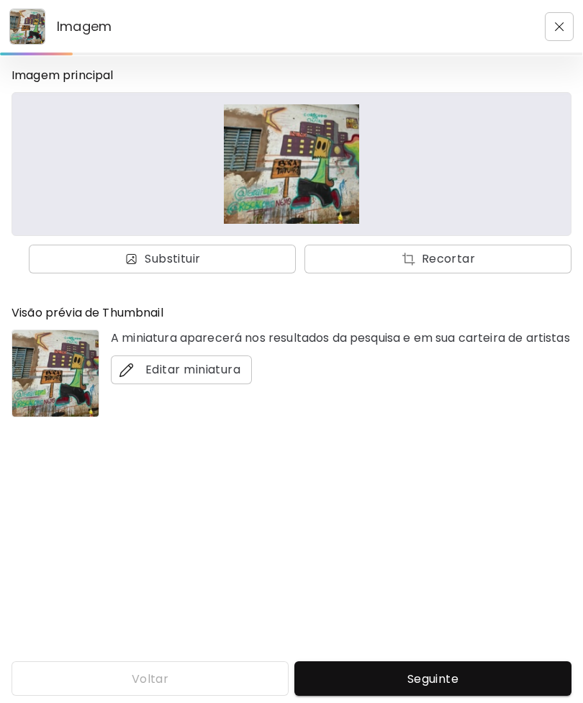
click at [466, 674] on span "Seguinte" at bounding box center [433, 678] width 254 height 15
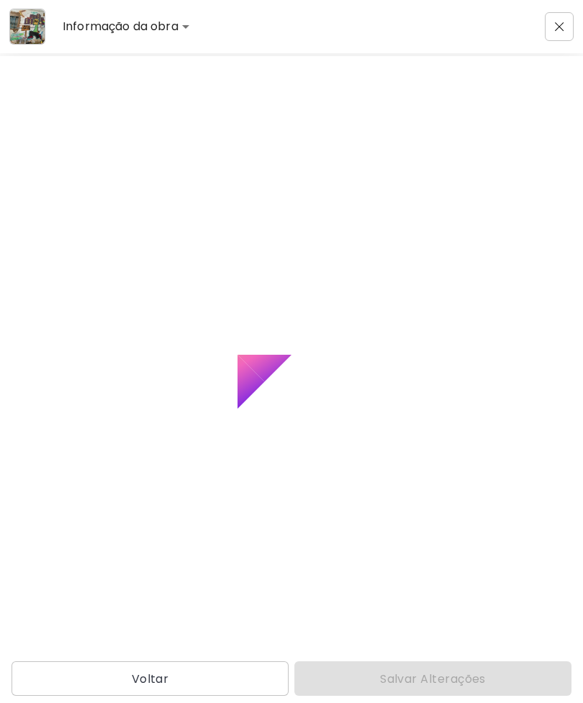
click at [460, 653] on div "Loading" at bounding box center [291, 354] width 583 height 597
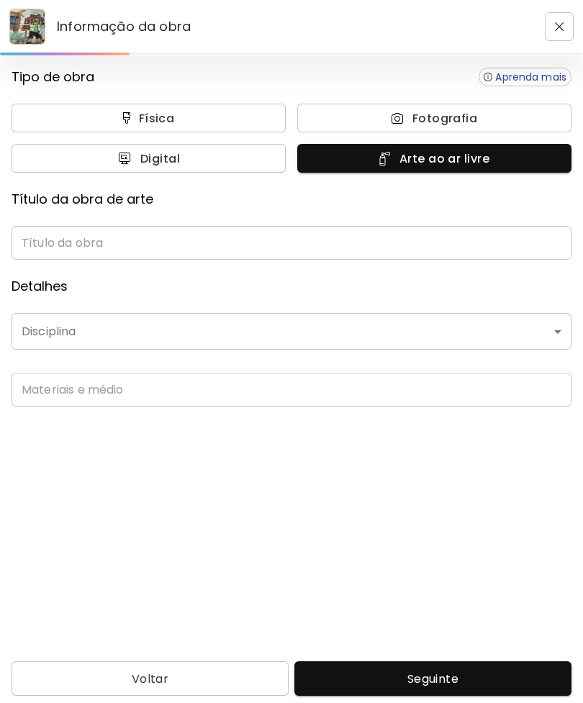
click at [212, 251] on input "text" at bounding box center [292, 243] width 560 height 34
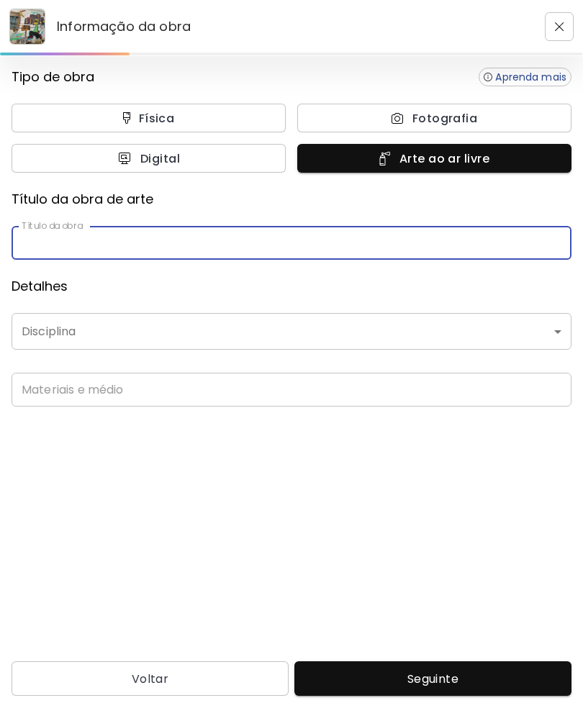
click at [276, 230] on input "text" at bounding box center [292, 243] width 560 height 34
type input "**********"
click at [55, 344] on body "**********" at bounding box center [291, 351] width 583 height 703
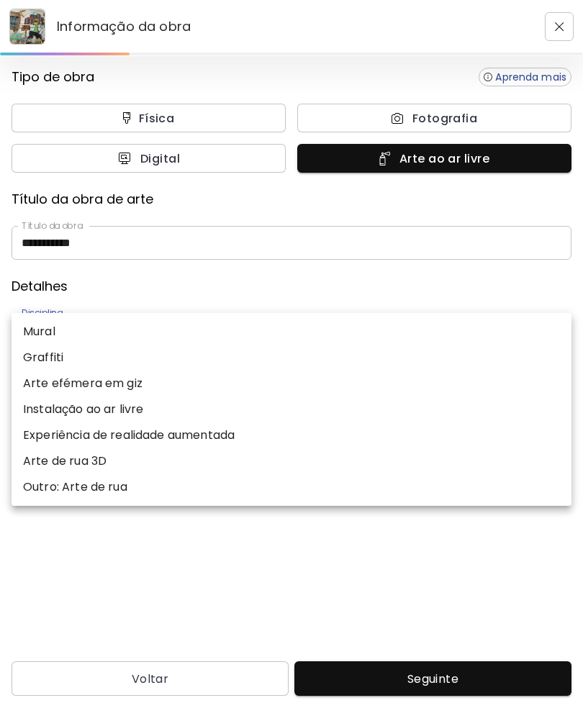
click at [41, 365] on p "Graffiti" at bounding box center [43, 357] width 40 height 17
type input "********"
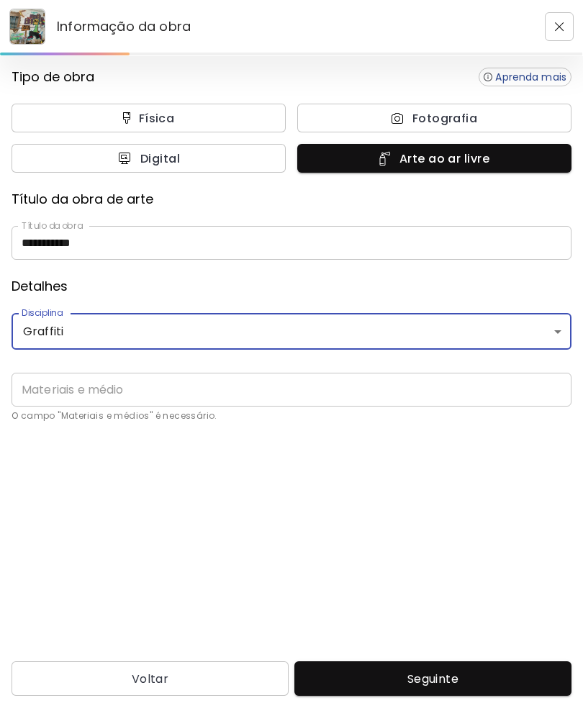
click at [59, 406] on input "text" at bounding box center [292, 390] width 560 height 34
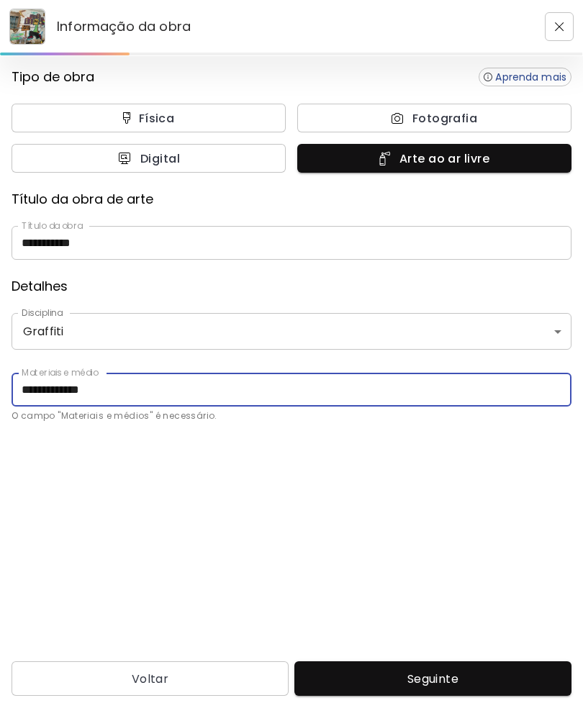
type input "**********"
click at [500, 676] on span "Seguinte" at bounding box center [433, 678] width 254 height 15
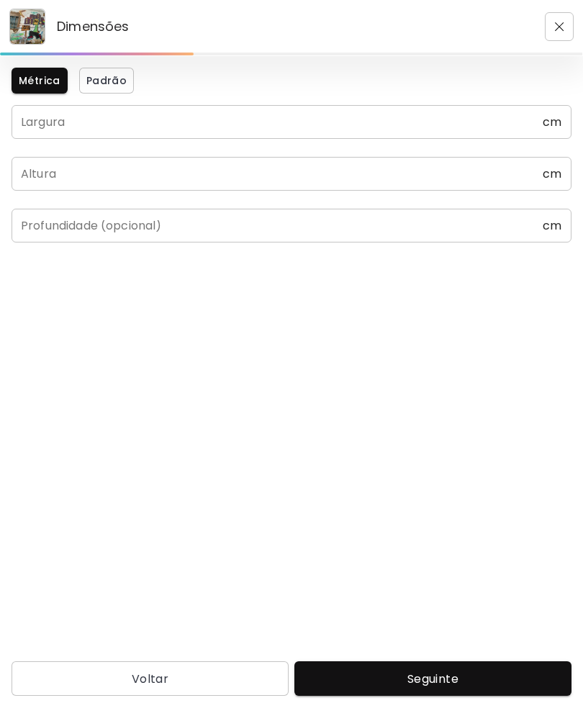
click at [56, 133] on input "text" at bounding box center [277, 122] width 531 height 34
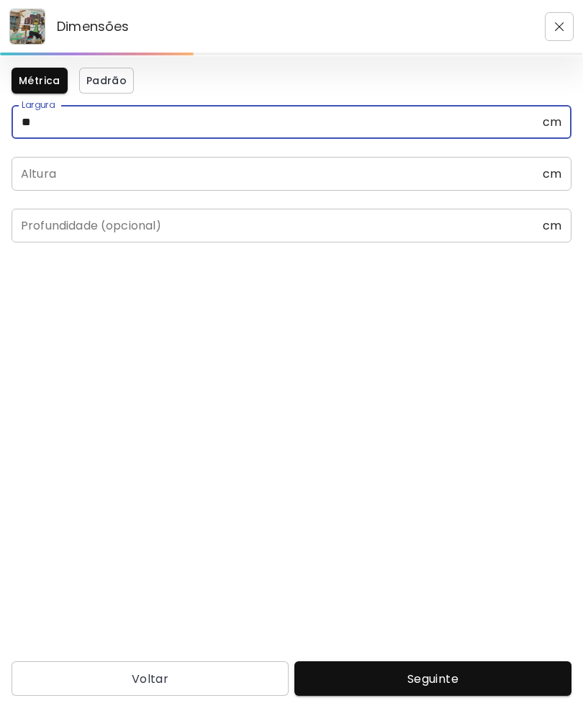
type input "*"
type input "*****"
click at [40, 171] on input "text" at bounding box center [277, 174] width 531 height 34
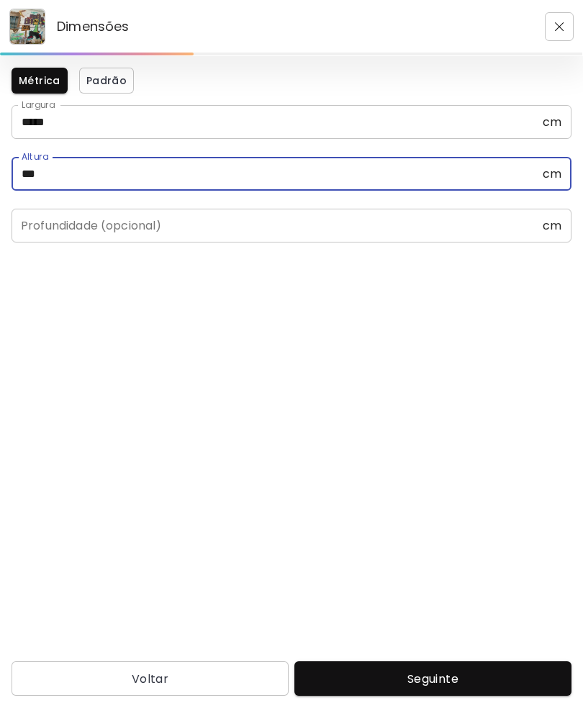
type input "*****"
click at [501, 676] on span "Seguinte" at bounding box center [433, 678] width 254 height 15
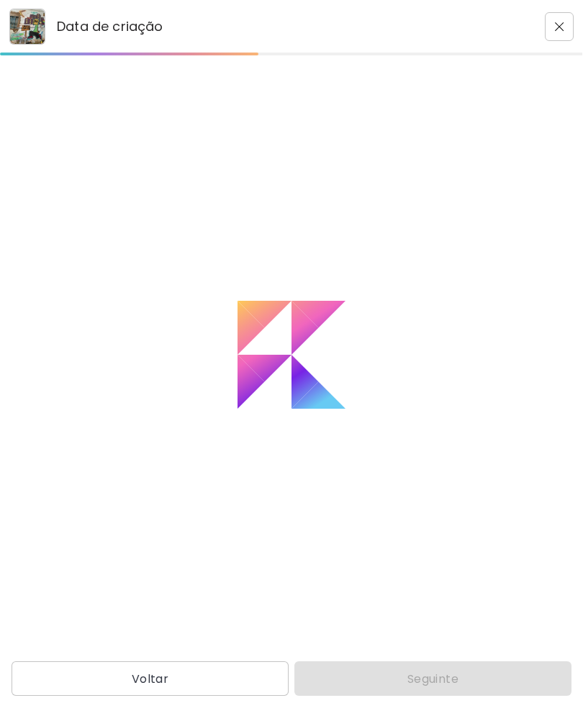
click at [464, 653] on div "Loading" at bounding box center [291, 354] width 583 height 597
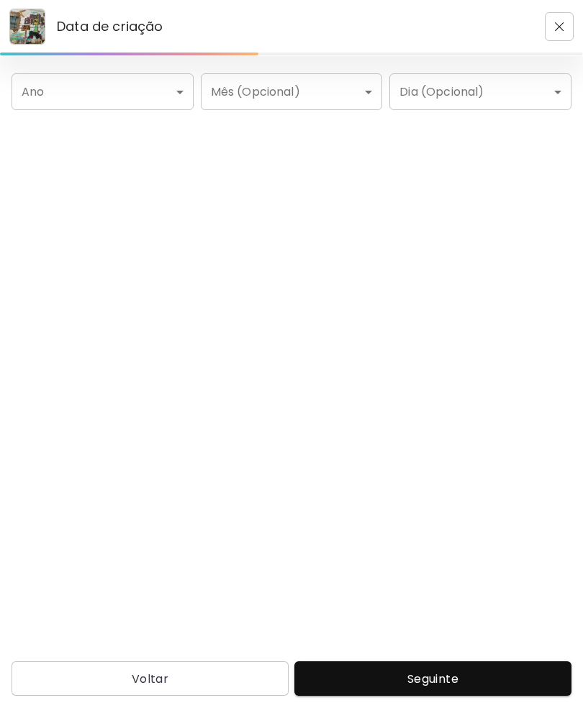
click at [154, 97] on body "Data de criação Ano ​ Ano Mês (Opcional) ​ Mês (Opcional) Dia (Opcional) ​ Dia …" at bounding box center [291, 351] width 583 height 703
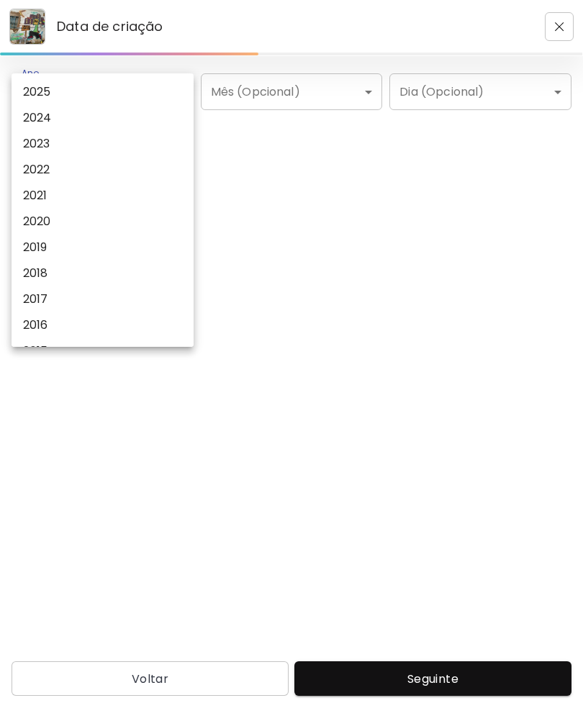
click at [100, 143] on li "2023" at bounding box center [103, 144] width 182 height 26
type input "****"
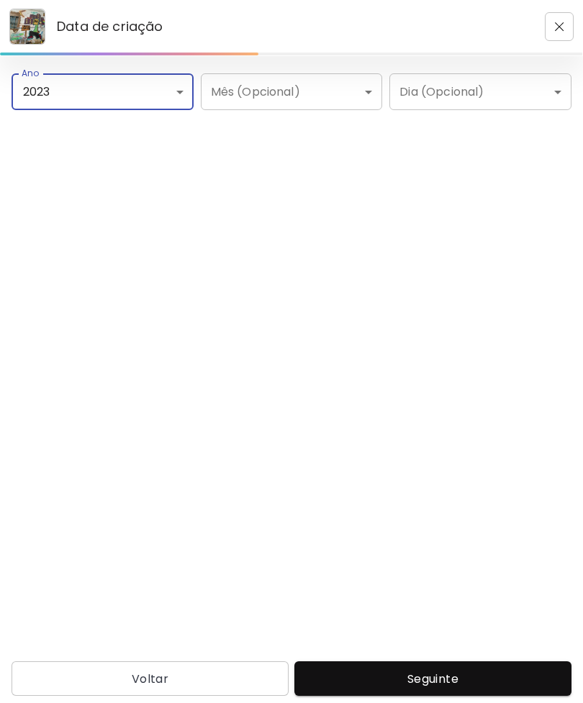
click at [438, 671] on span "Seguinte" at bounding box center [433, 678] width 254 height 15
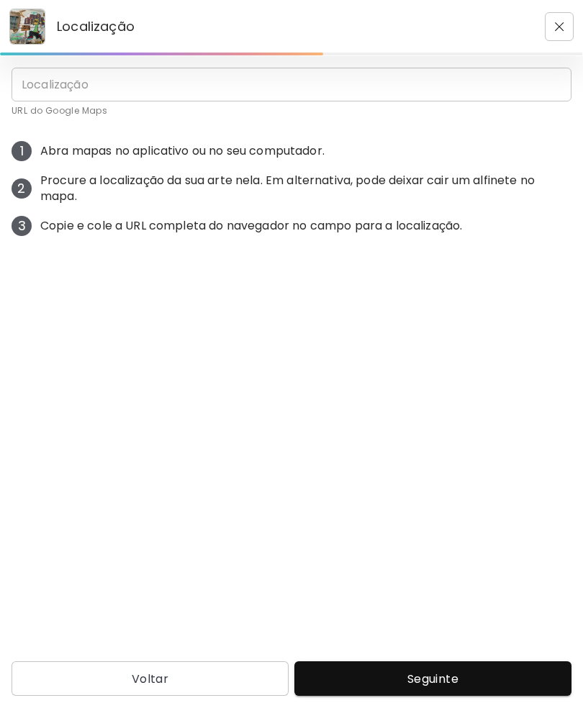
click at [412, 667] on button "Seguinte" at bounding box center [432, 678] width 277 height 35
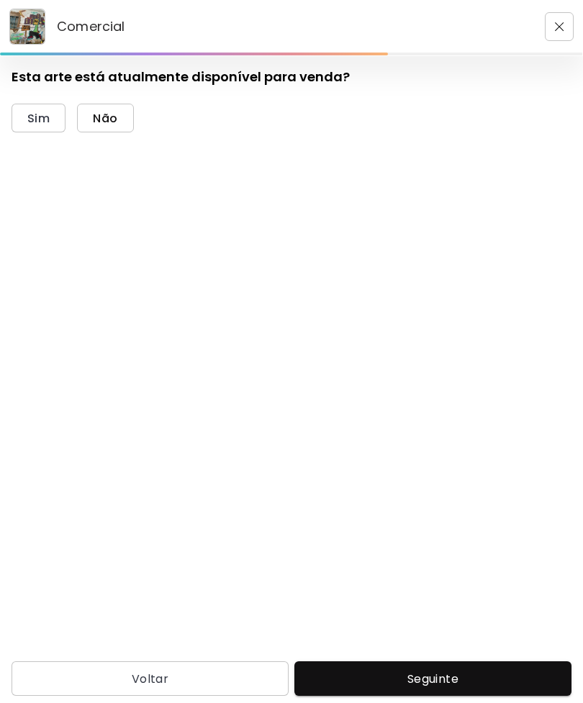
click at [105, 113] on span "Não" at bounding box center [105, 118] width 24 height 15
click at [410, 677] on span "Seguinte" at bounding box center [433, 678] width 254 height 15
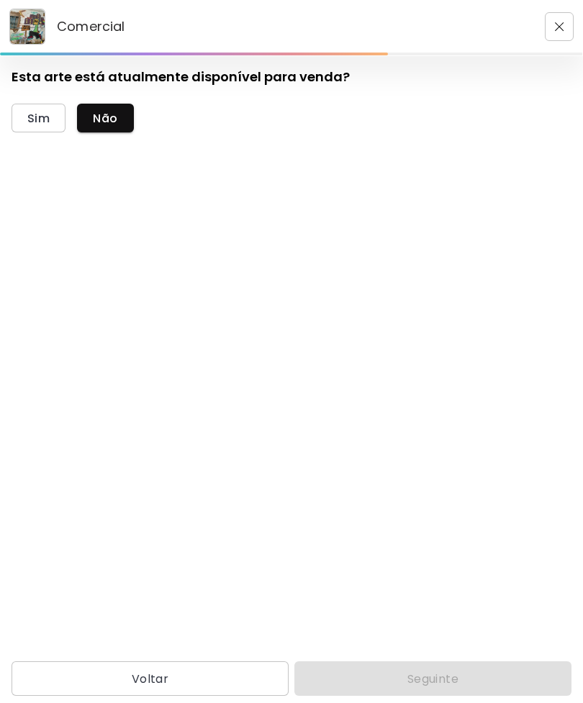
click at [425, 669] on div "Voltar Seguinte" at bounding box center [291, 678] width 583 height 35
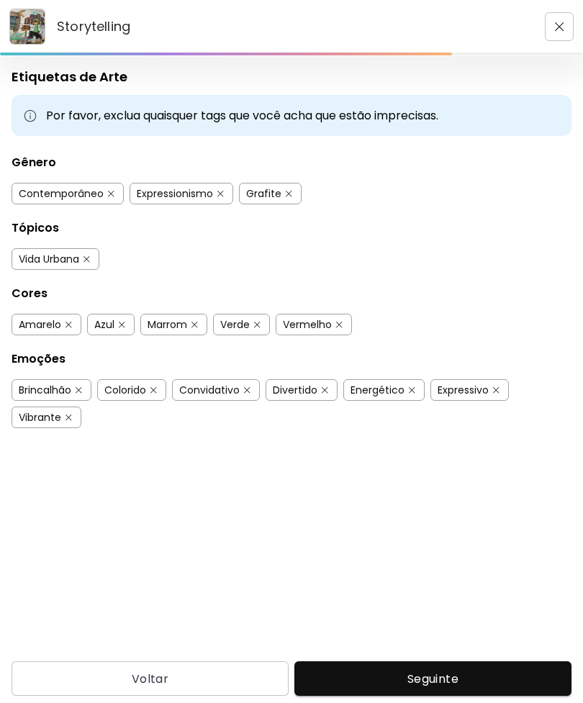
click at [435, 671] on span "Seguinte" at bounding box center [433, 678] width 254 height 15
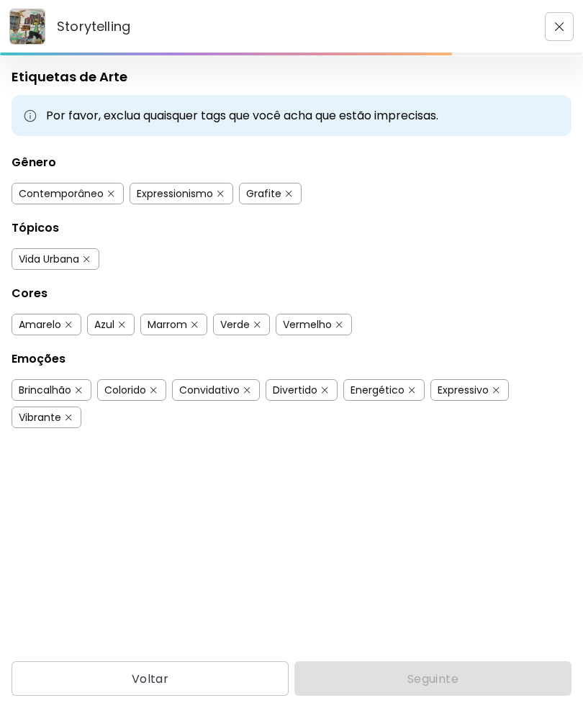
click at [447, 674] on div "Voltar Seguinte" at bounding box center [291, 678] width 583 height 35
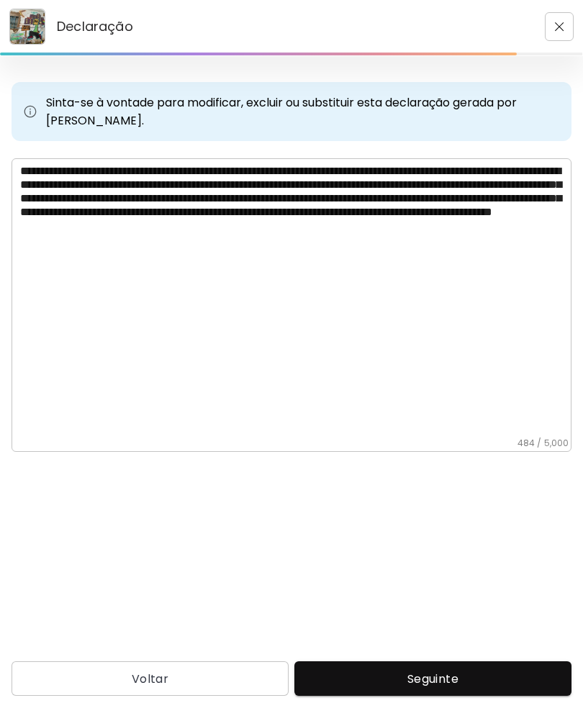
click at [487, 362] on textarea "**********" at bounding box center [295, 300] width 551 height 273
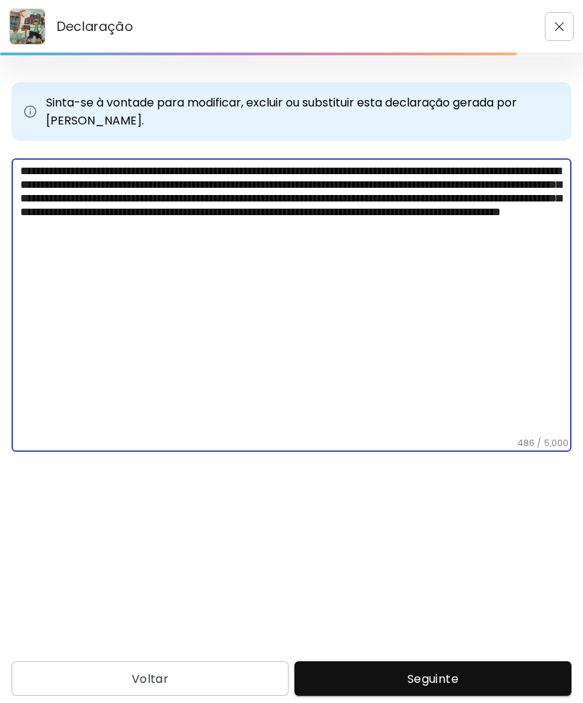
type textarea "**********"
click at [512, 674] on span "Seguinte" at bounding box center [433, 678] width 254 height 15
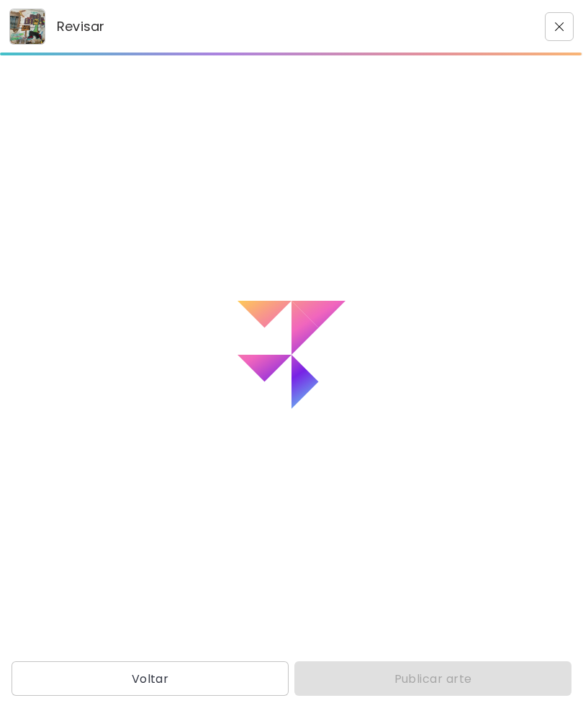
click at [518, 653] on div "Loading" at bounding box center [291, 354] width 583 height 597
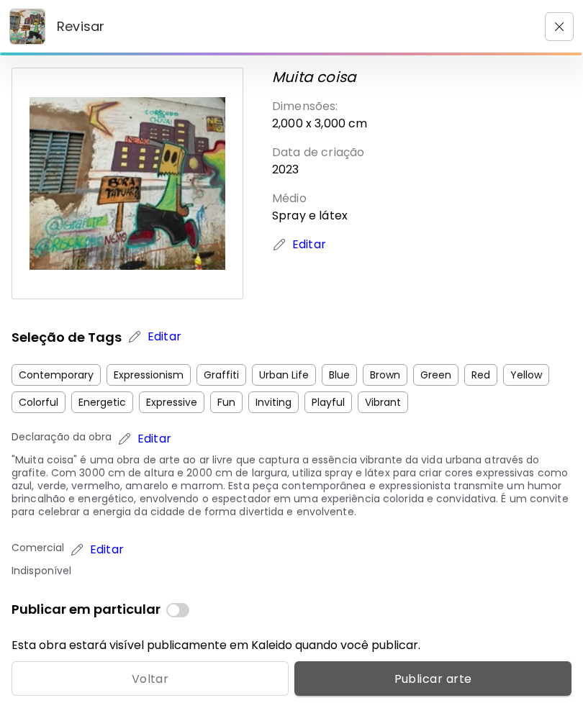
click at [458, 663] on button "Publicar arte" at bounding box center [432, 678] width 277 height 35
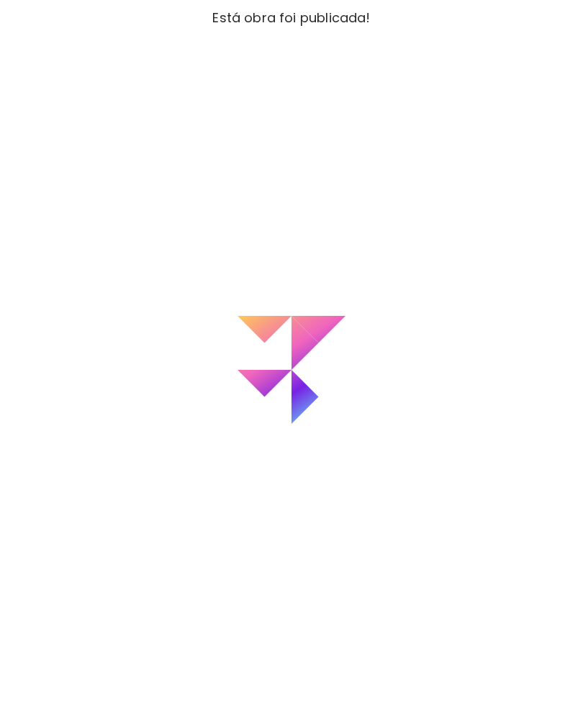
click at [458, 656] on div "Loading" at bounding box center [291, 369] width 583 height 667
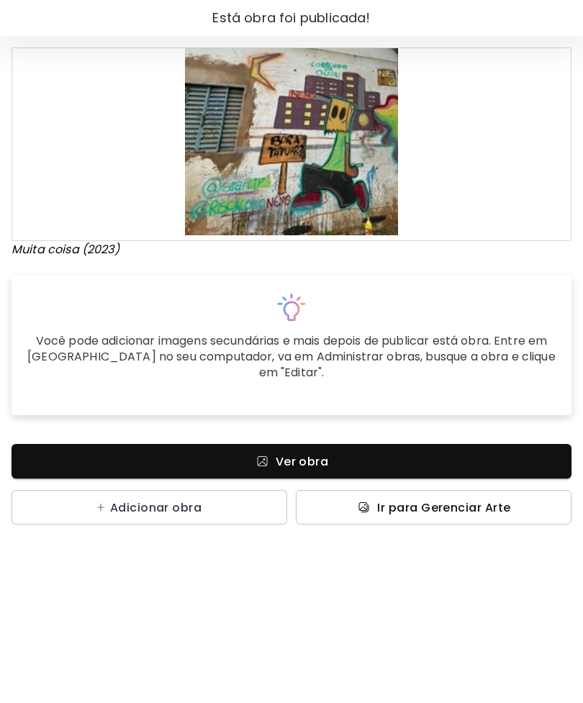
click at [435, 500] on span "Ir para Gerenciar Arte" at bounding box center [443, 507] width 133 height 15
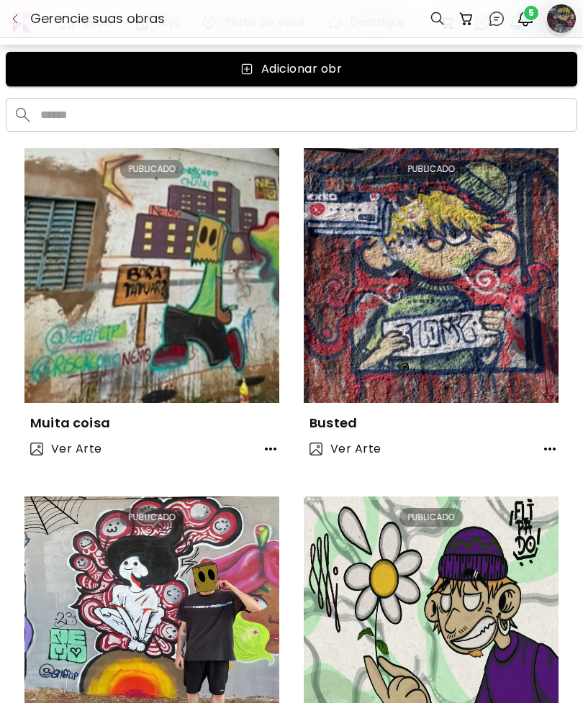
click at [531, 17] on span "5" at bounding box center [531, 13] width 14 height 14
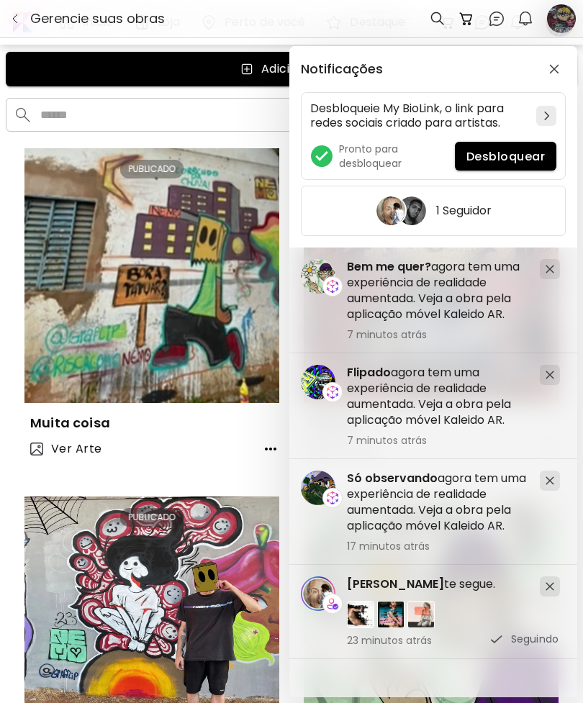
click at [510, 153] on span "Desbloquear" at bounding box center [505, 156] width 78 height 15
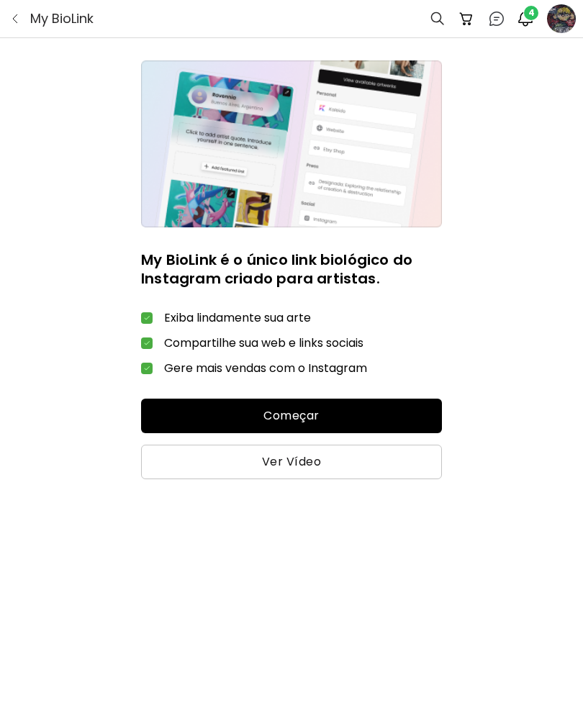
click at [413, 409] on span "Começar" at bounding box center [292, 415] width 278 height 17
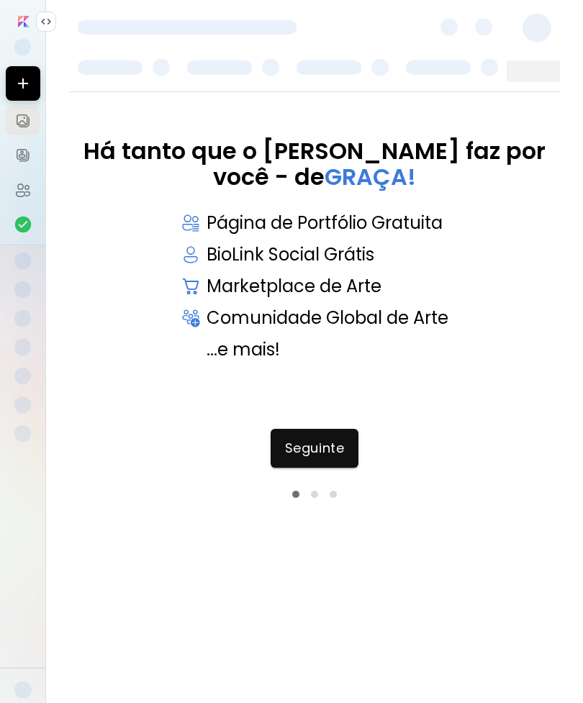
click at [335, 443] on span "Seguinte" at bounding box center [314, 448] width 59 height 16
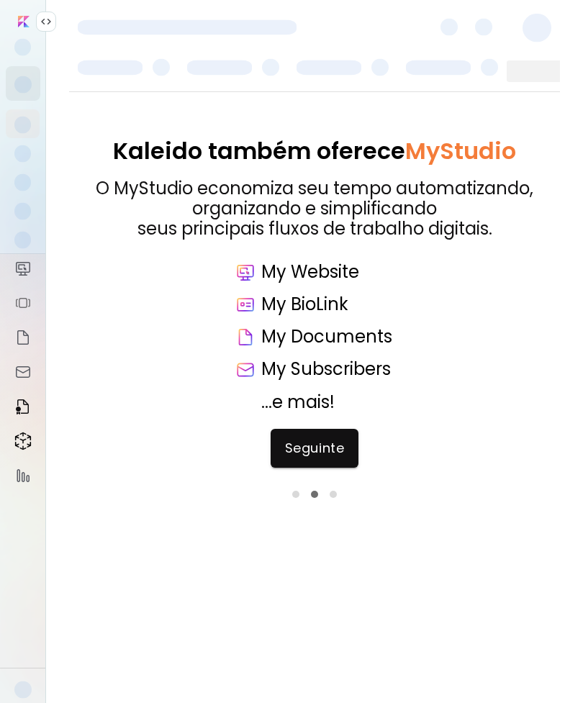
click at [329, 445] on span "Seguinte" at bounding box center [314, 448] width 59 height 16
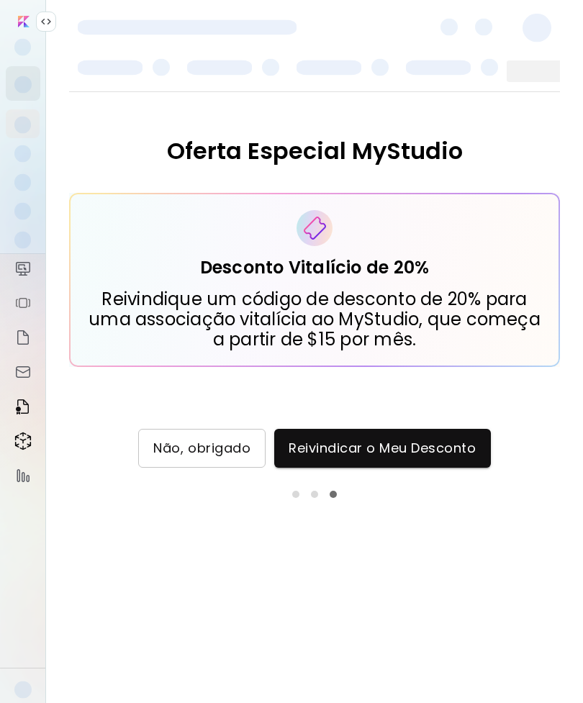
click at [234, 449] on span "Não, obrigado" at bounding box center [201, 448] width 97 height 16
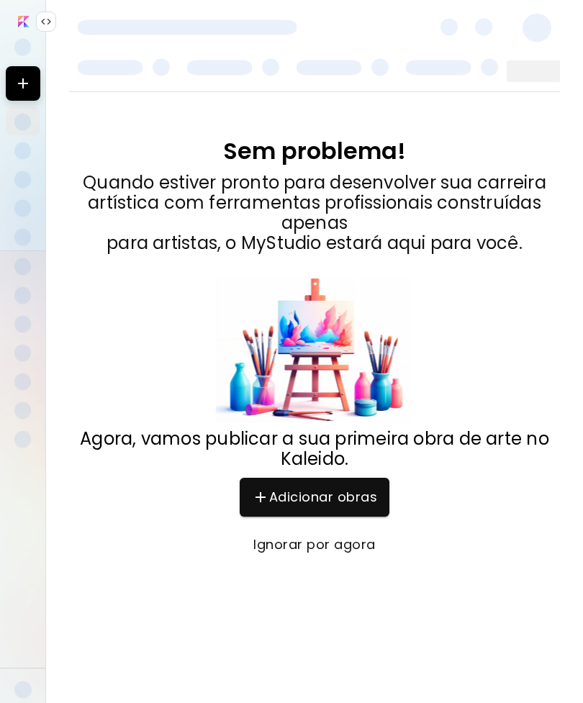
click at [355, 545] on span "Ignorar por agora" at bounding box center [314, 545] width 121 height 16
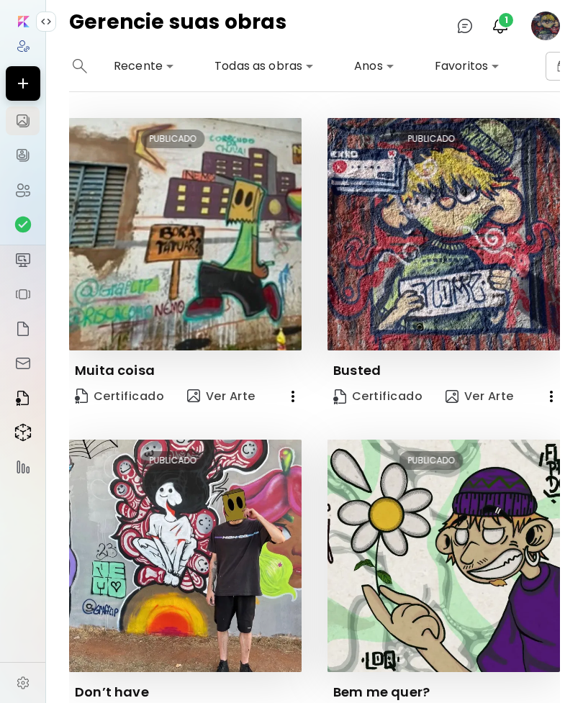
click at [29, 50] on img at bounding box center [23, 46] width 14 height 14
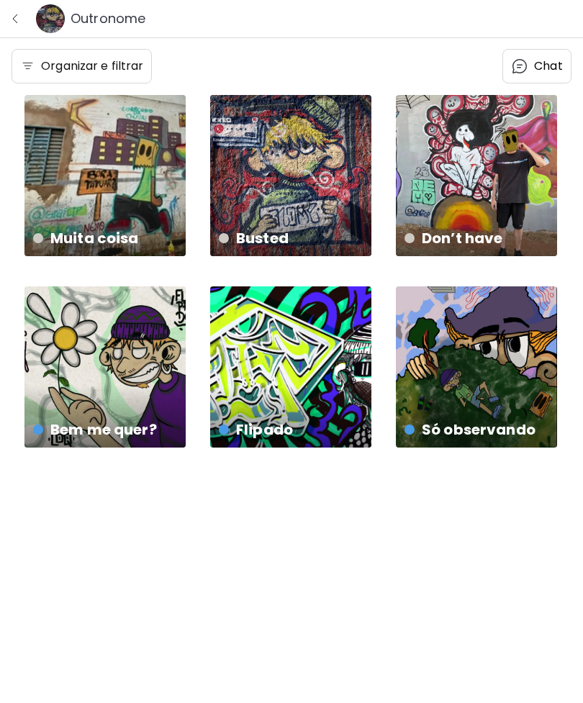
click at [37, 428] on div at bounding box center [38, 430] width 10 height 10
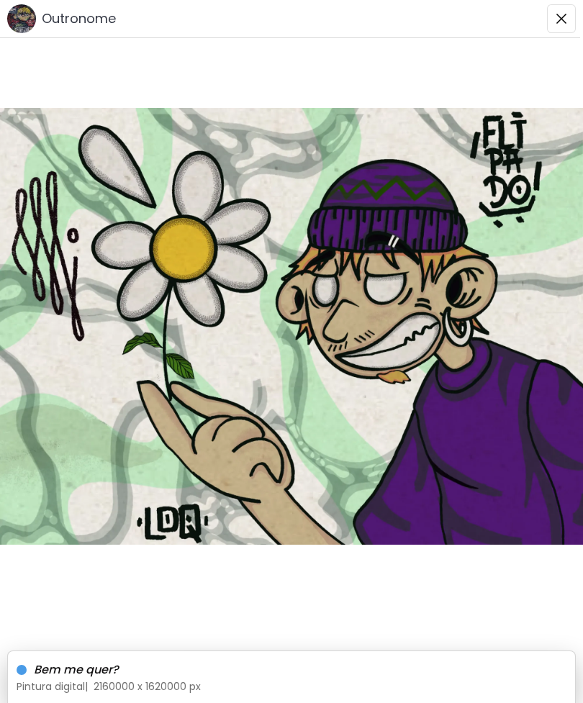
click at [27, 668] on div "Bem me quer?" at bounding box center [277, 670] width 521 height 19
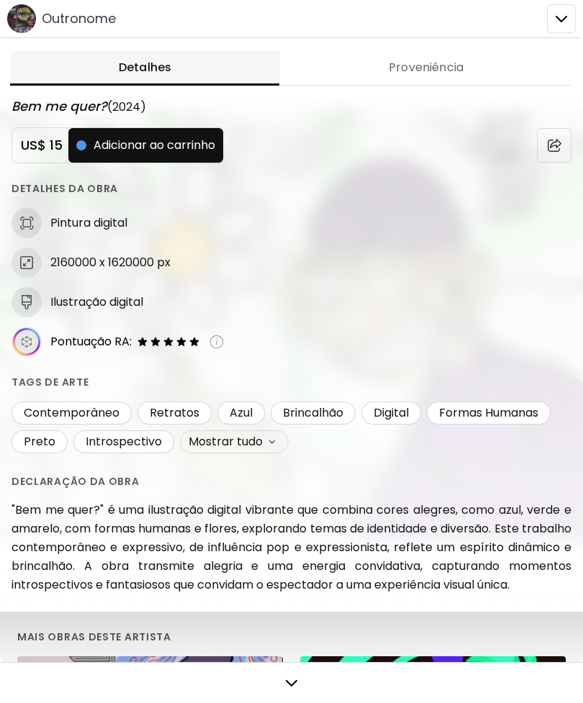
click at [568, 22] on div at bounding box center [291, 351] width 583 height 703
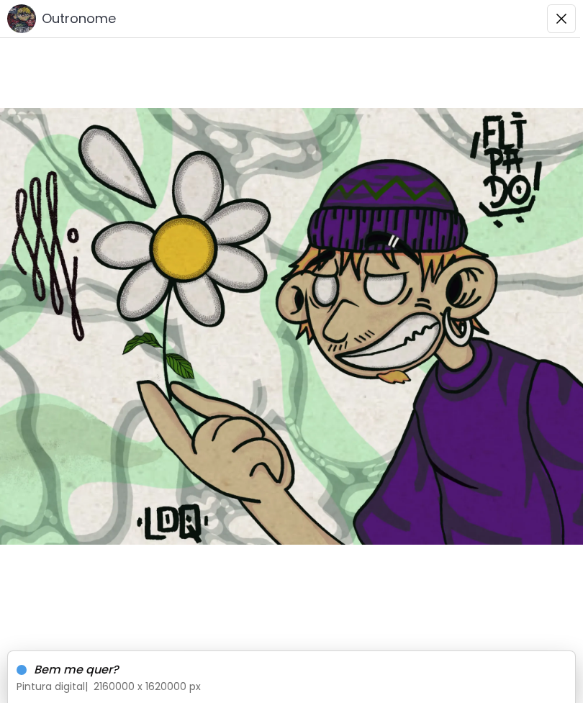
click at [556, 17] on img "button" at bounding box center [562, 19] width 12 height 12
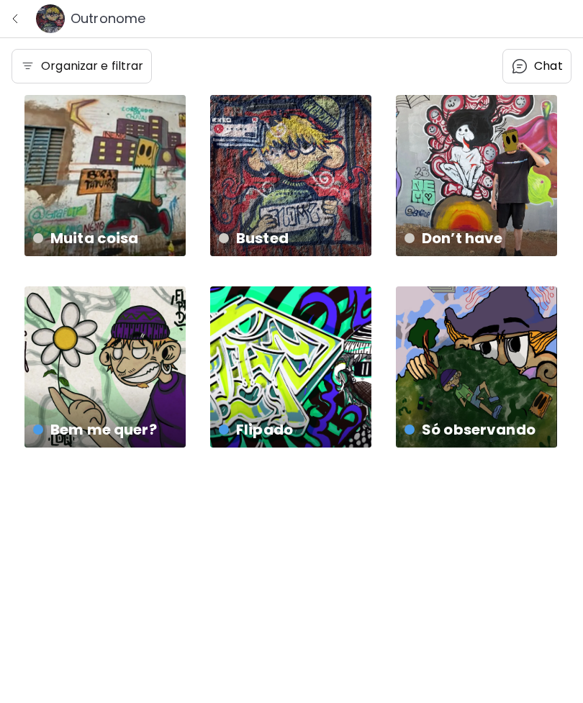
click at [8, 27] on button "button" at bounding box center [15, 18] width 19 height 19
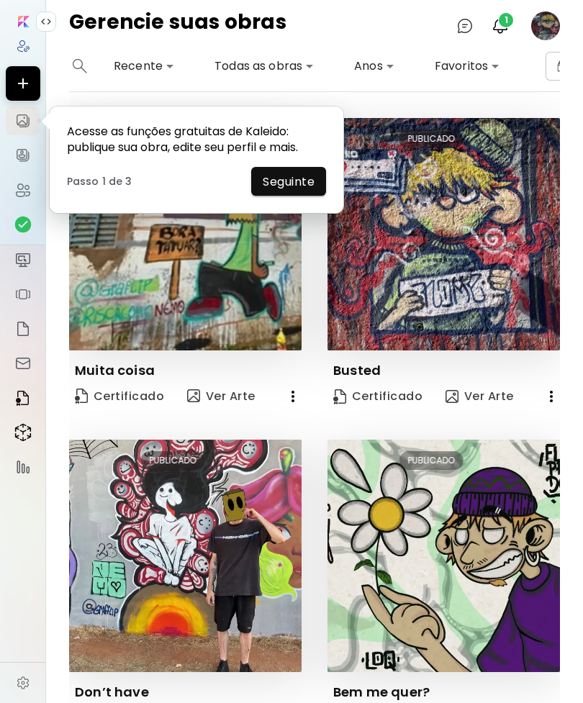
click at [24, 125] on icon "animation" at bounding box center [40, 121] width 36 height 36
click at [299, 189] on span "Seguinte" at bounding box center [289, 181] width 52 height 15
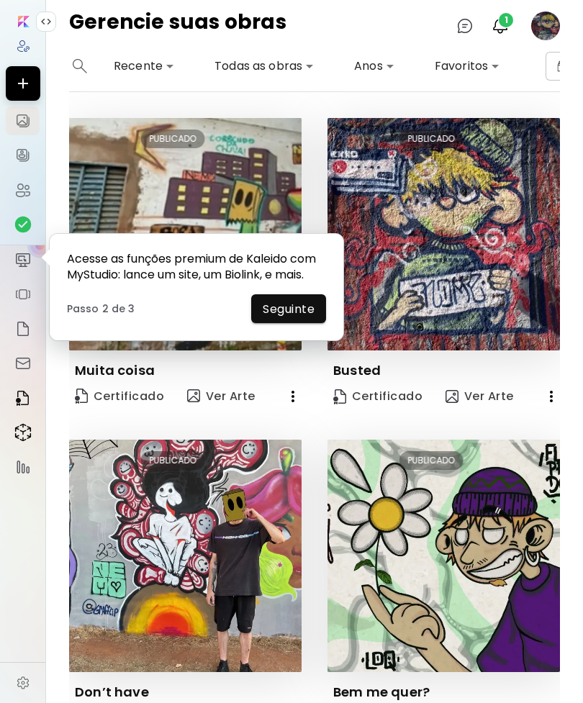
click at [297, 306] on span "Seguinte" at bounding box center [289, 309] width 52 height 15
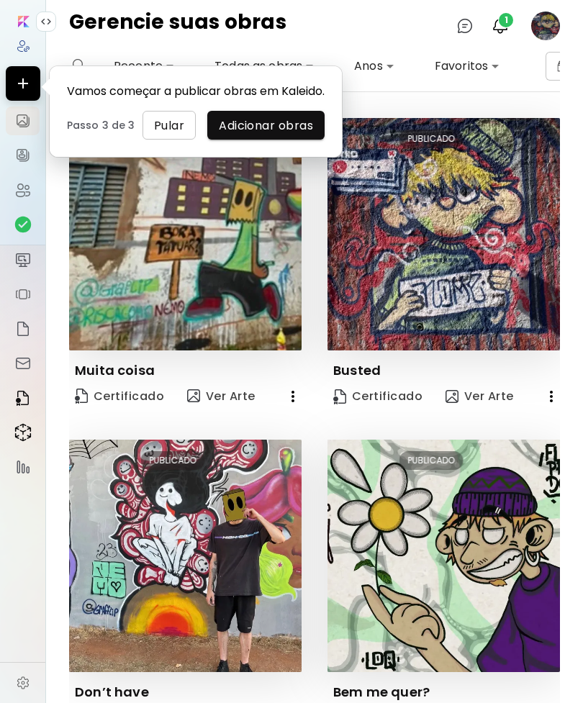
click at [173, 133] on span "Pular" at bounding box center [169, 125] width 30 height 15
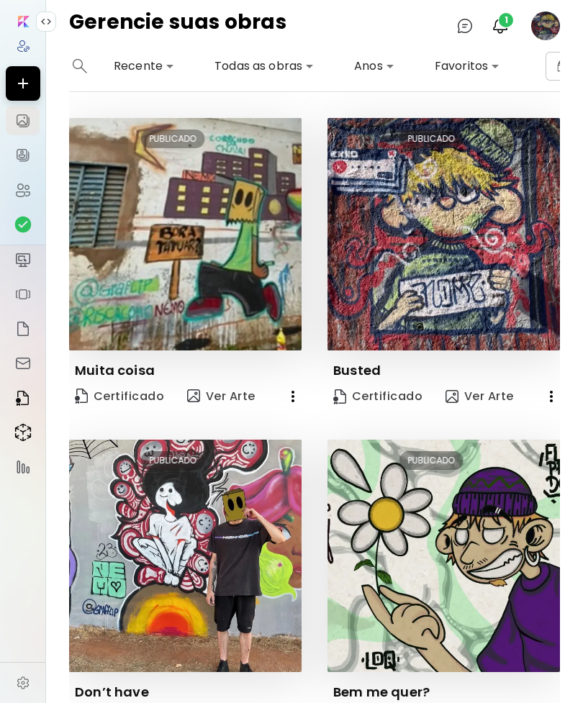
click at [29, 148] on img at bounding box center [22, 155] width 17 height 17
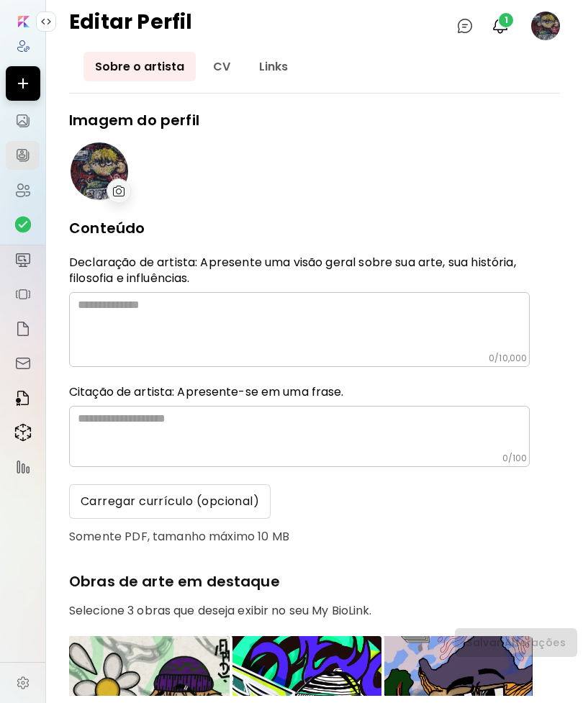
click at [29, 188] on img at bounding box center [22, 189] width 17 height 17
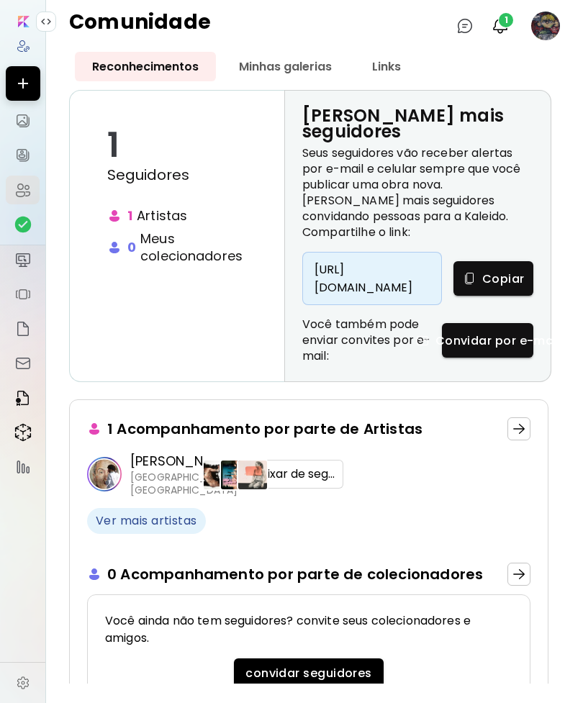
click at [22, 476] on img at bounding box center [22, 466] width 17 height 17
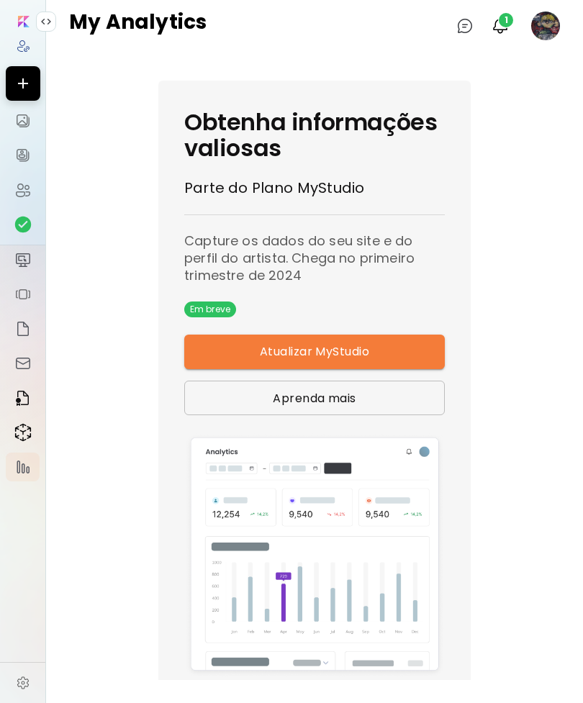
click at [26, 436] on img at bounding box center [22, 432] width 17 height 19
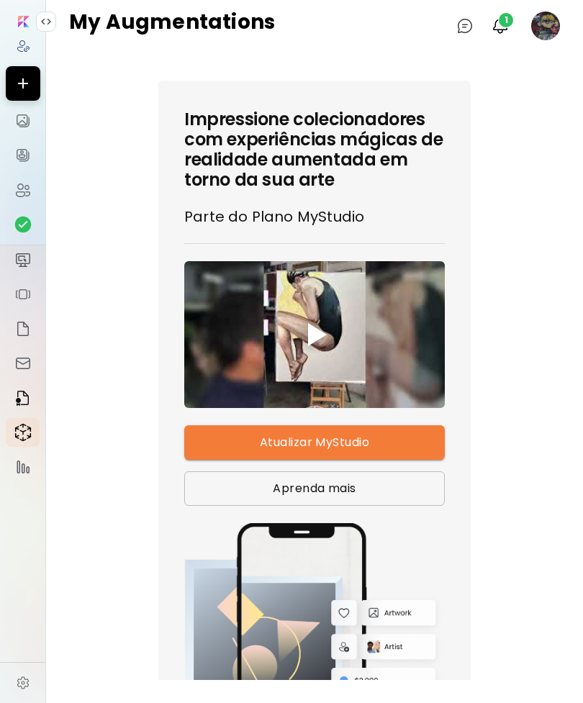
click at [28, 268] on img at bounding box center [22, 259] width 17 height 17
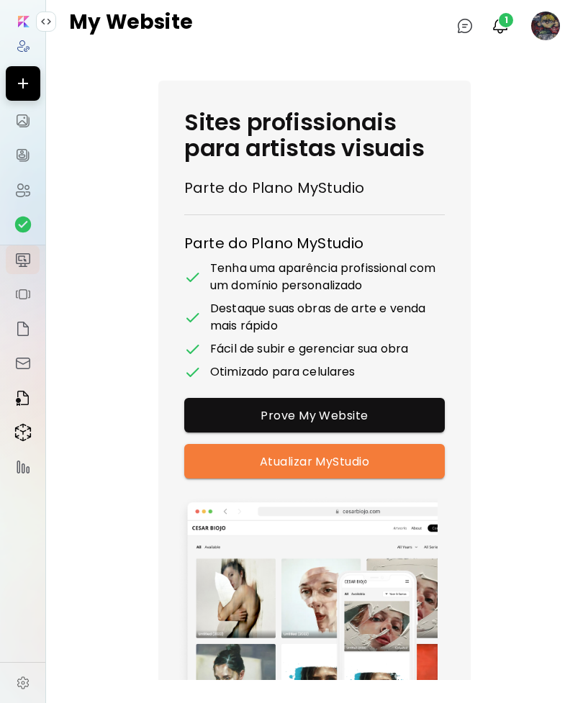
click at [48, 18] on img at bounding box center [46, 22] width 12 height 12
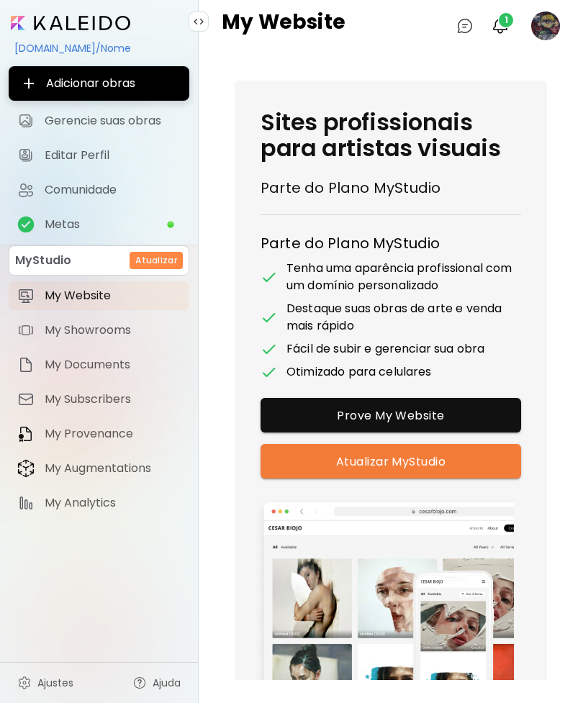
click at [153, 224] on span "Metas" at bounding box center [106, 224] width 122 height 14
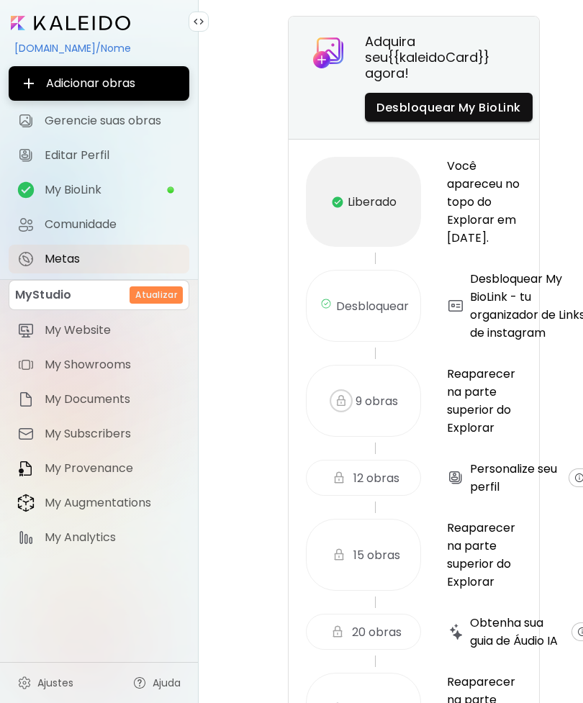
scroll to position [55, 0]
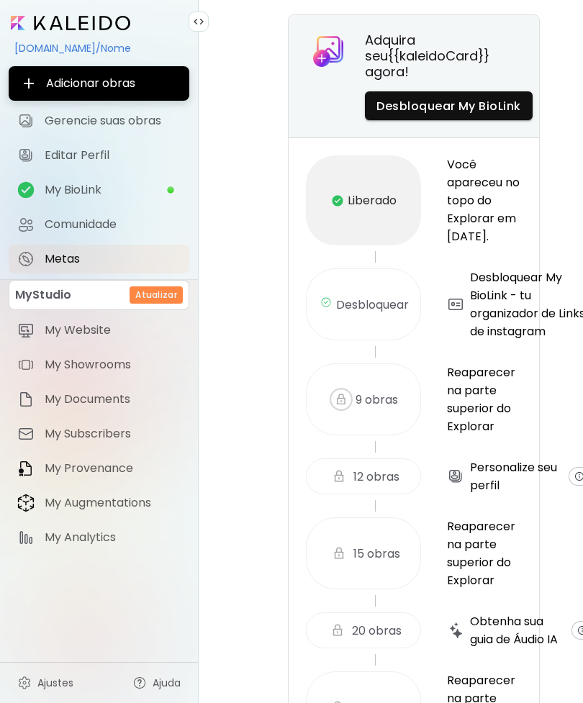
click at [384, 308] on div "Desbloquear" at bounding box center [363, 304] width 115 height 72
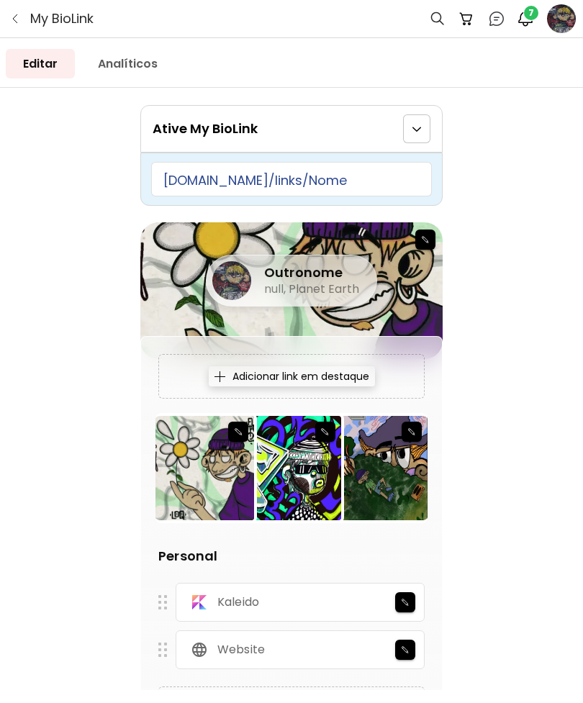
click at [119, 71] on link "Analíticos" at bounding box center [128, 64] width 94 height 30
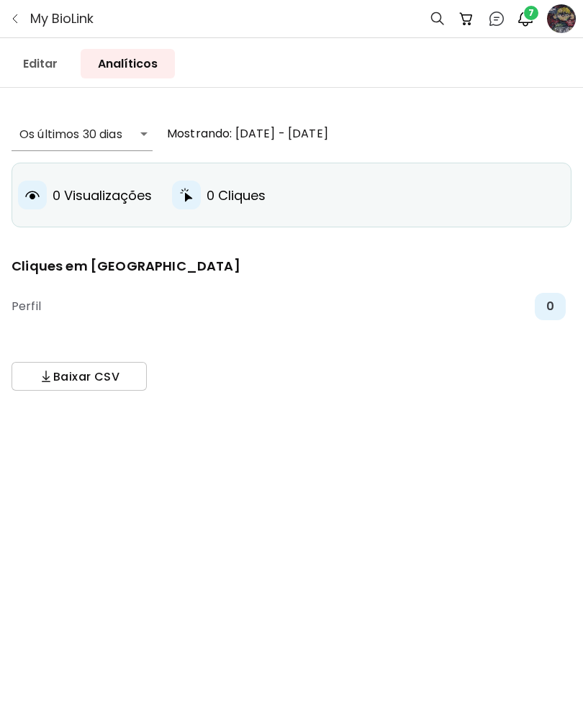
click at [18, 19] on img "button" at bounding box center [15, 19] width 12 height 12
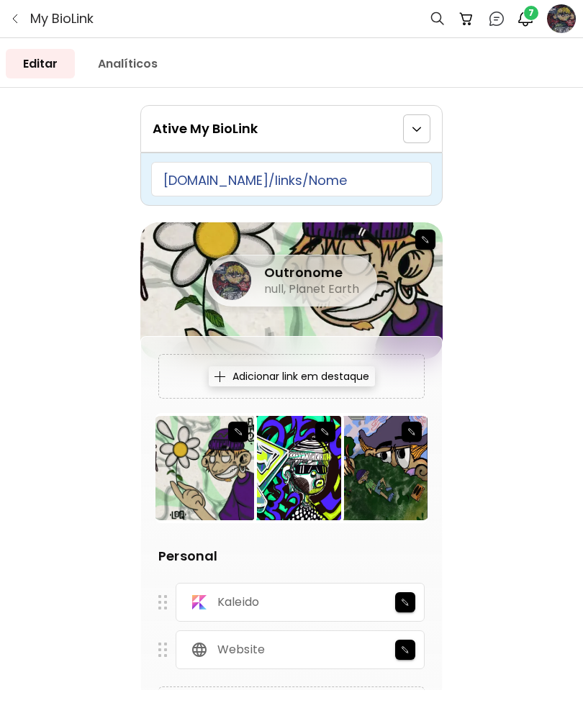
click at [23, 13] on button "button" at bounding box center [15, 18] width 19 height 19
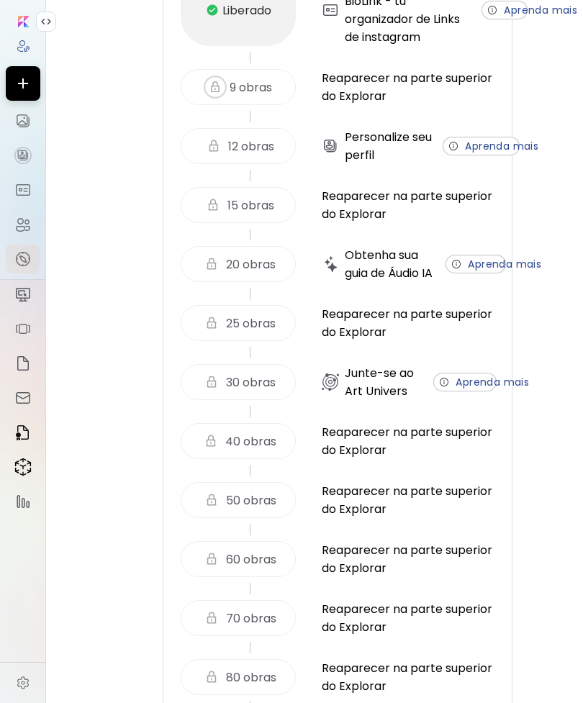
scroll to position [279, 0]
click at [476, 391] on span "Aprenda mais" at bounding box center [464, 383] width 53 height 15
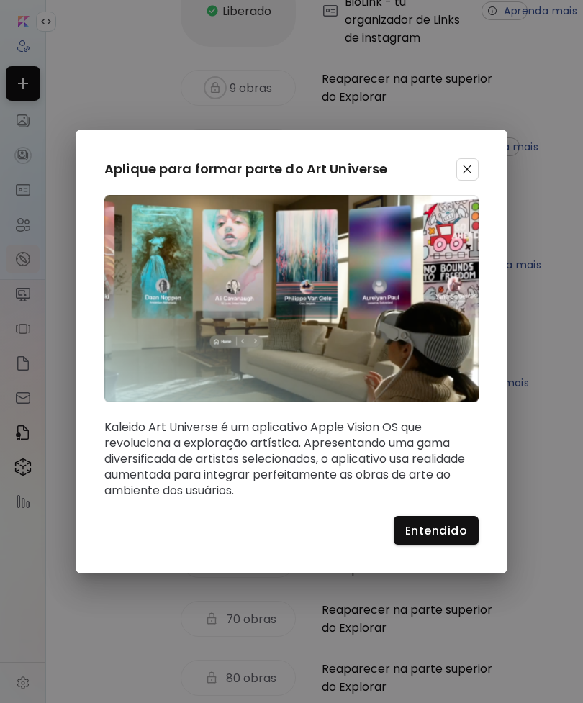
click at [472, 155] on div "Aplique para formar parte do Art Universe Kaleido Art Universe é um aplicativo …" at bounding box center [292, 352] width 432 height 445
click at [471, 155] on div "Aplique para formar parte do Art Universe Kaleido Art Universe é um aplicativo …" at bounding box center [292, 352] width 432 height 445
click at [456, 168] on button "button" at bounding box center [467, 169] width 22 height 22
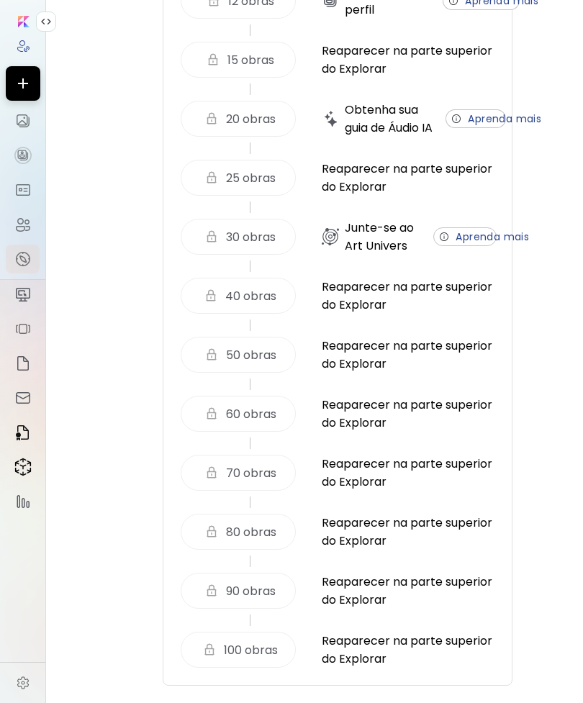
scroll to position [0, 0]
click at [17, 13] on div at bounding box center [22, 20] width 25 height 16
click at [53, 16] on div at bounding box center [46, 22] width 20 height 20
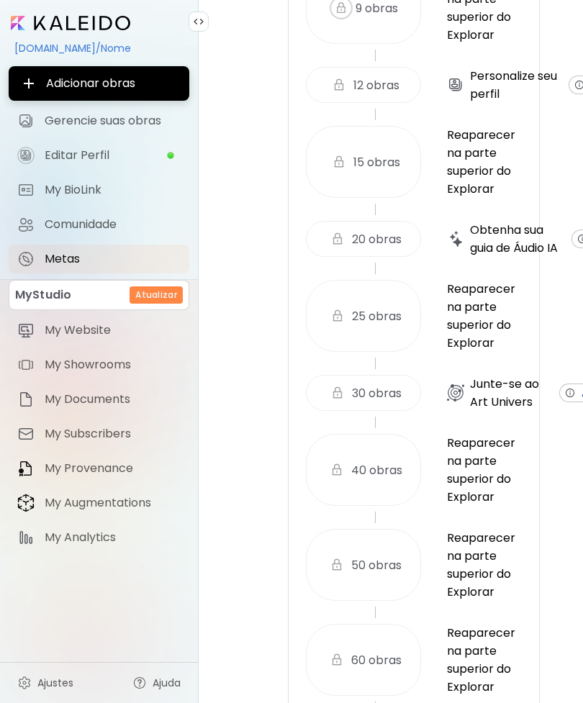
click at [101, 23] on input "image" at bounding box center [70, 23] width 119 height 14
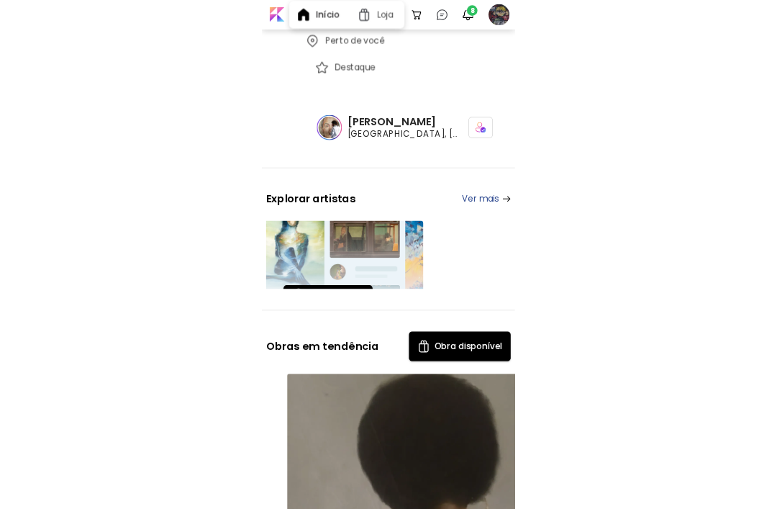
scroll to position [277, 0]
